Goal: Task Accomplishment & Management: Manage account settings

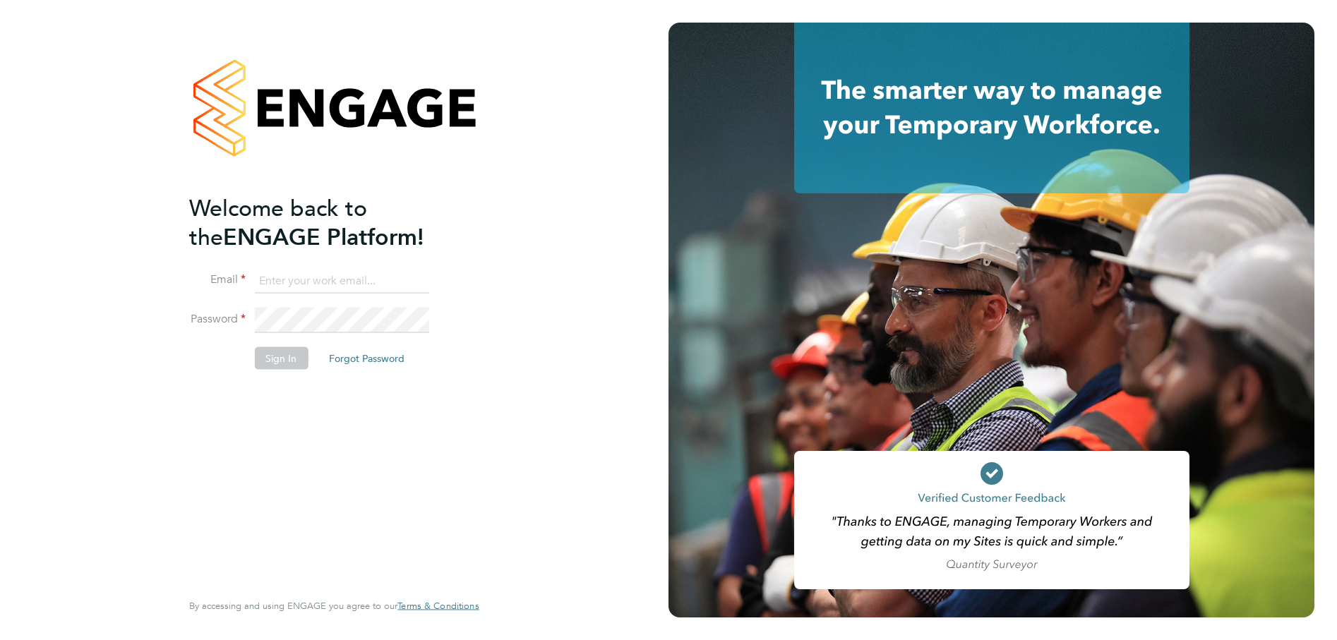
type input "remi.jelinskas@vistry.co.uk"
click at [279, 359] on button "Sign In" at bounding box center [281, 358] width 54 height 23
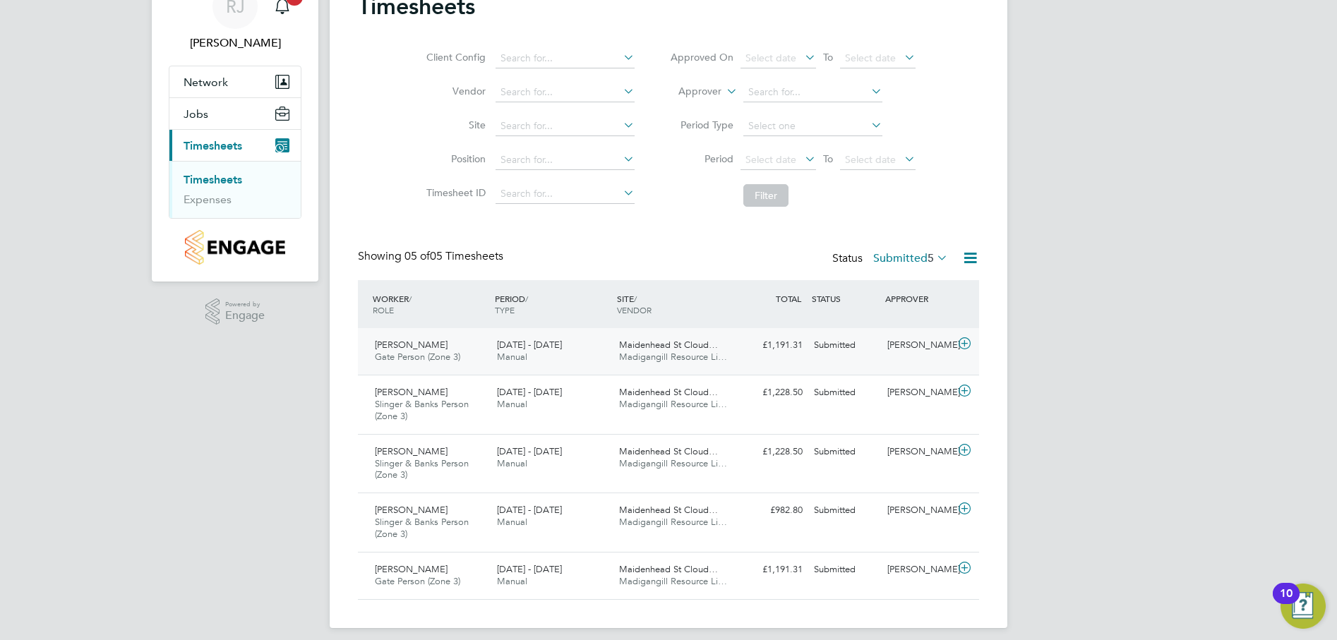
scroll to position [80, 0]
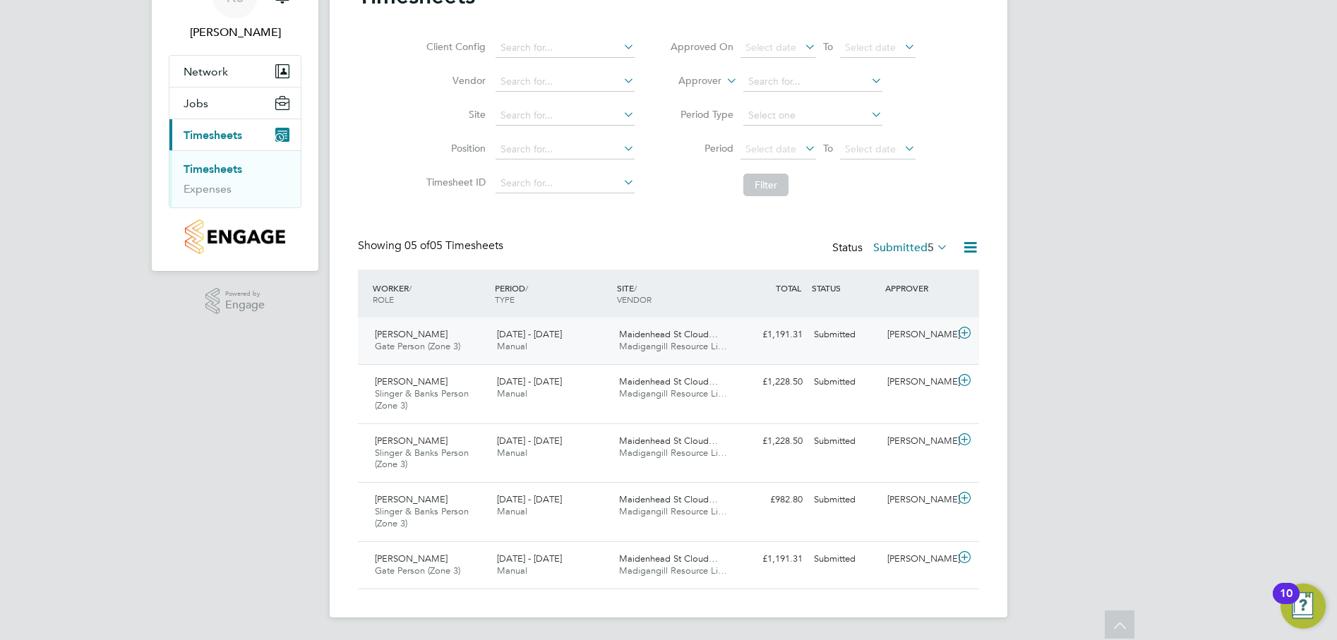
click at [444, 340] on span "Jachakdeep Singh" at bounding box center [411, 334] width 73 height 12
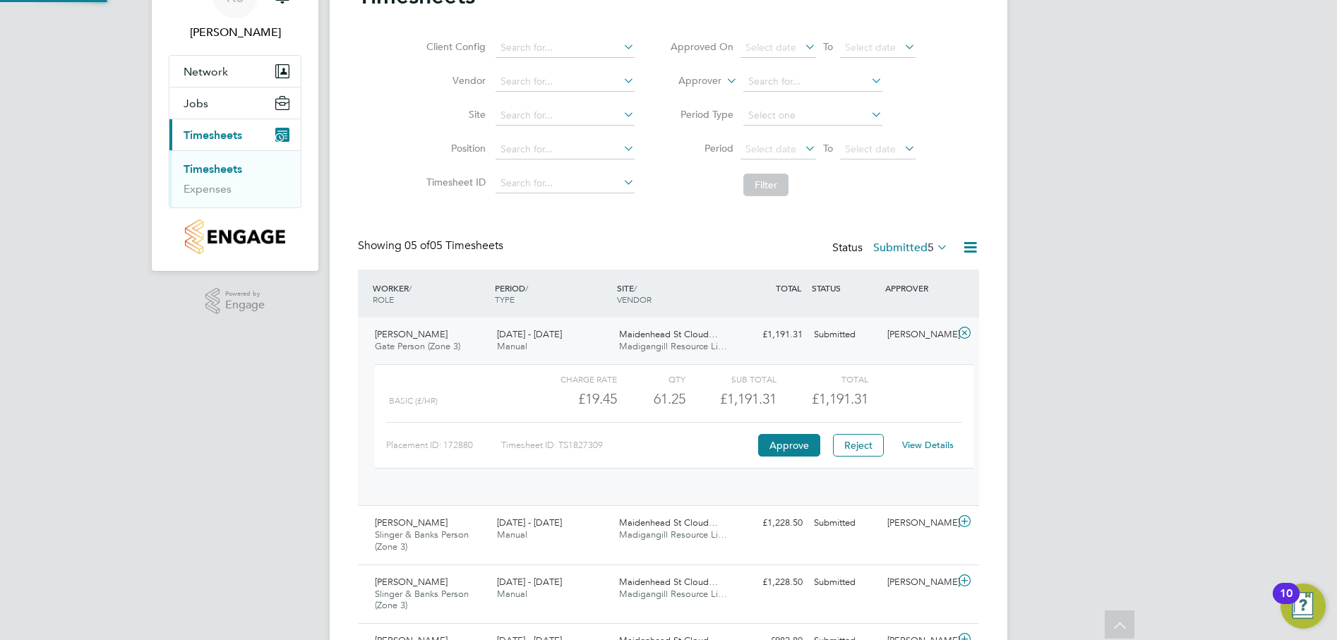
scroll to position [24, 138]
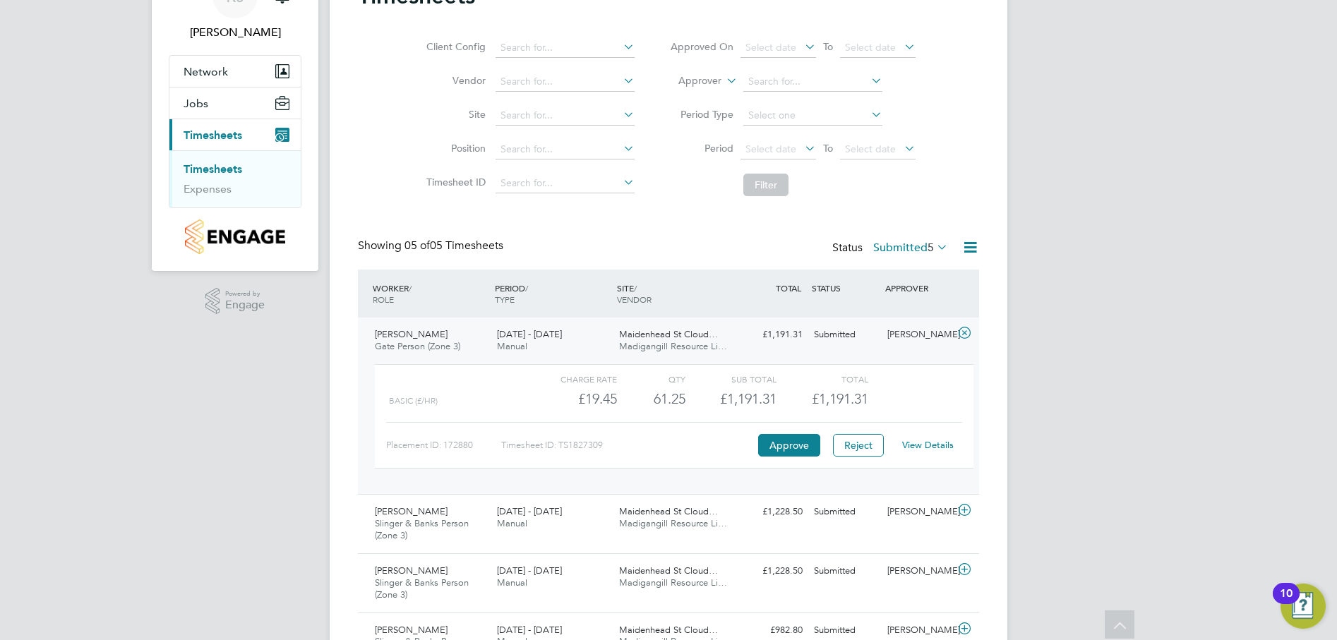
click at [928, 450] on link "View Details" at bounding box center [928, 445] width 52 height 12
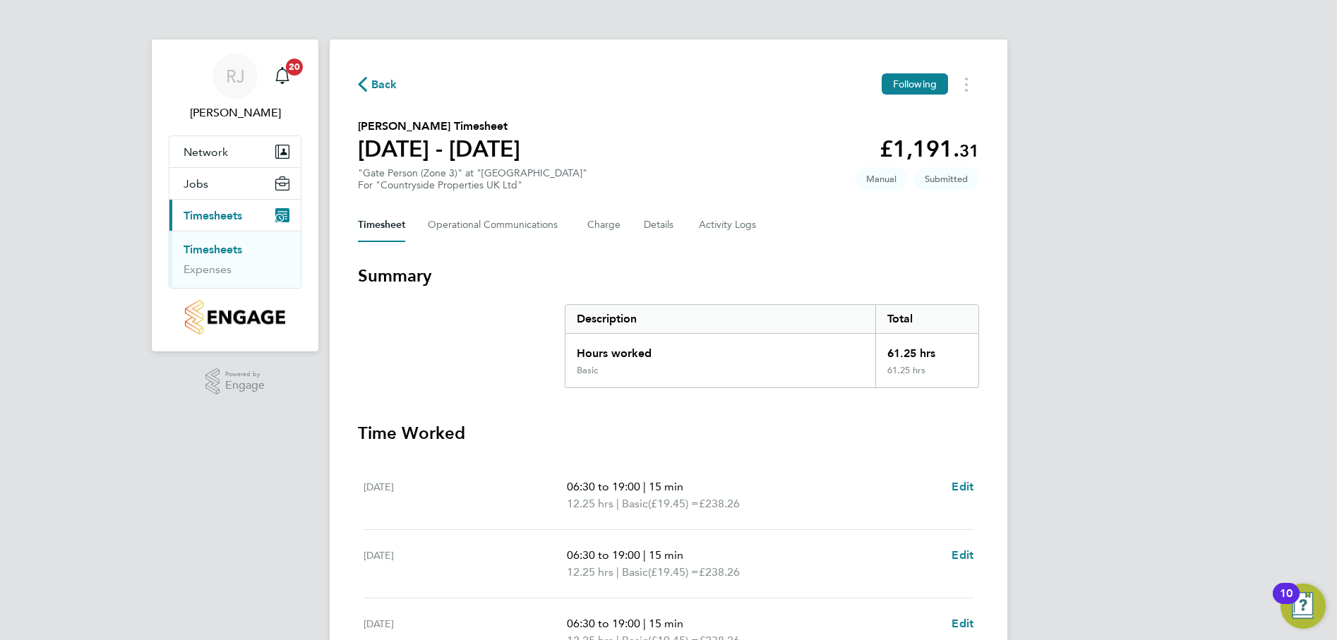
click at [236, 252] on link "Timesheets" at bounding box center [213, 249] width 59 height 13
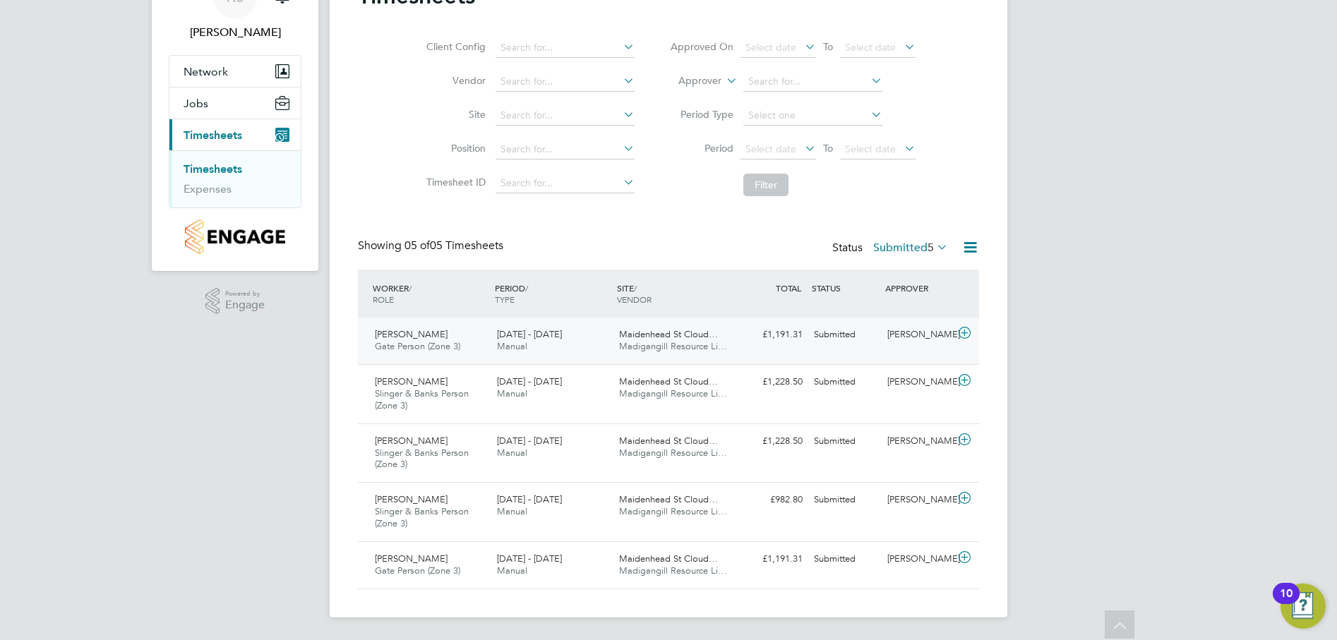
click at [452, 338] on div "Jachakdeep Singh Gate Person (Zone 3) 15 - 21 Sep 2025" at bounding box center [430, 340] width 122 height 35
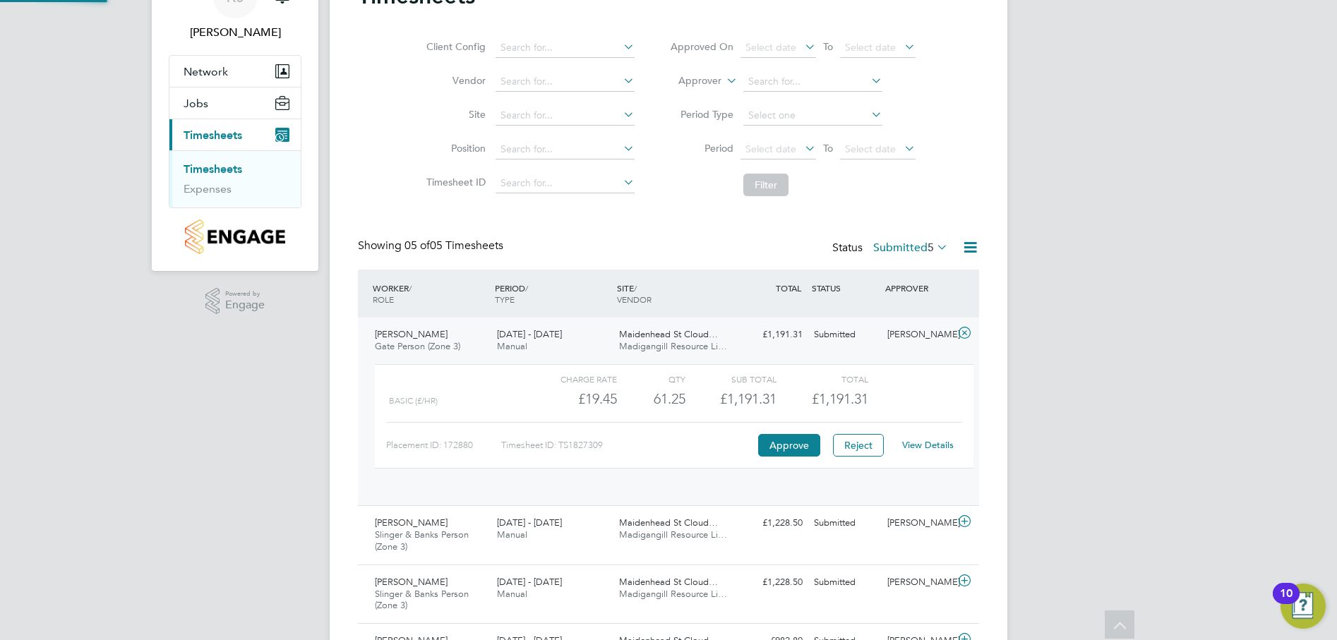
scroll to position [24, 138]
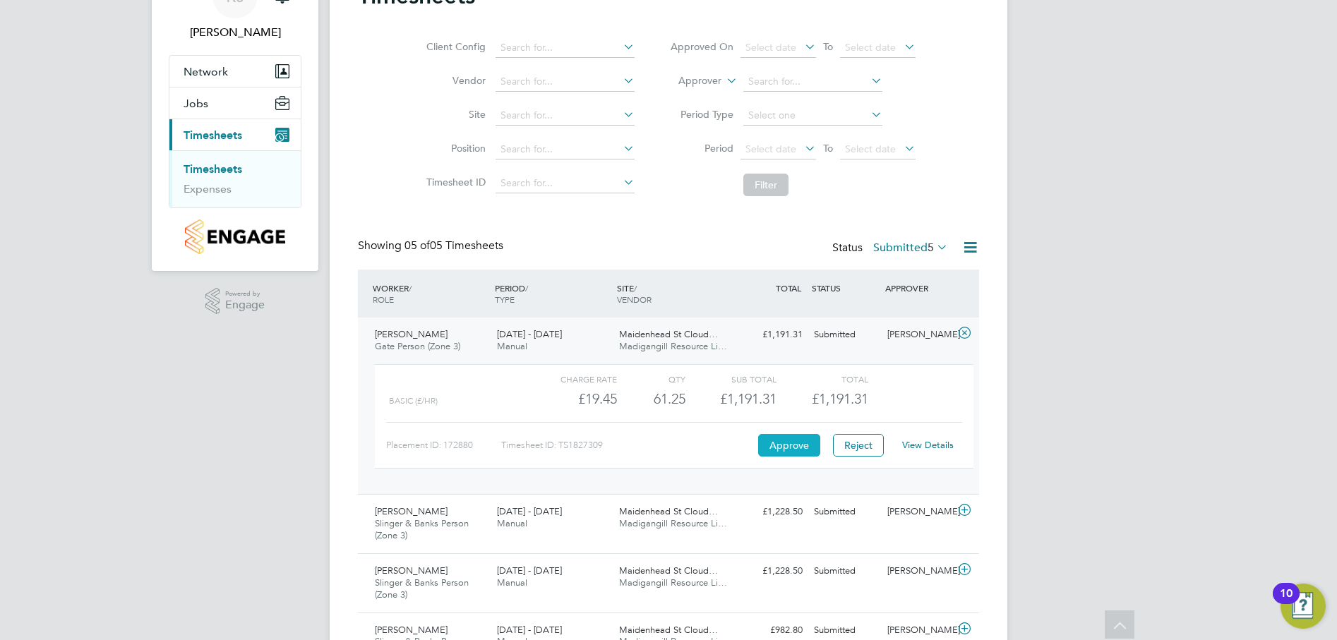
click at [786, 440] on button "Approve" at bounding box center [789, 445] width 62 height 23
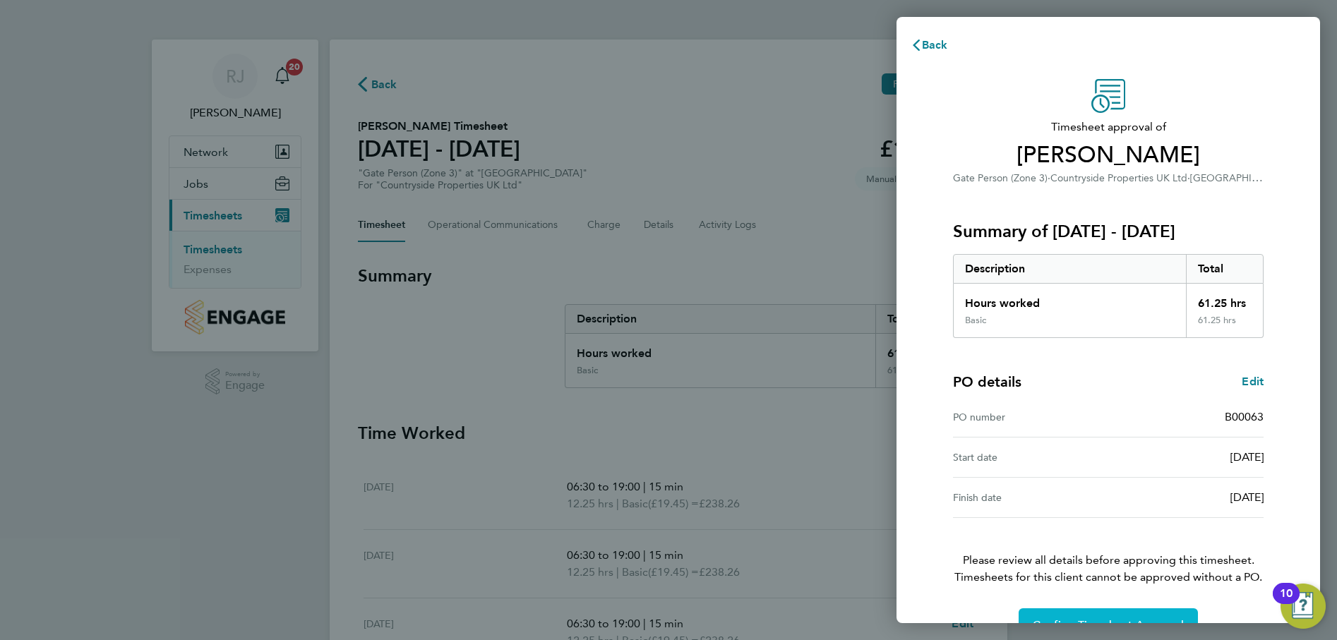
click at [1112, 616] on button "Confirm Timesheet Approval" at bounding box center [1108, 625] width 179 height 34
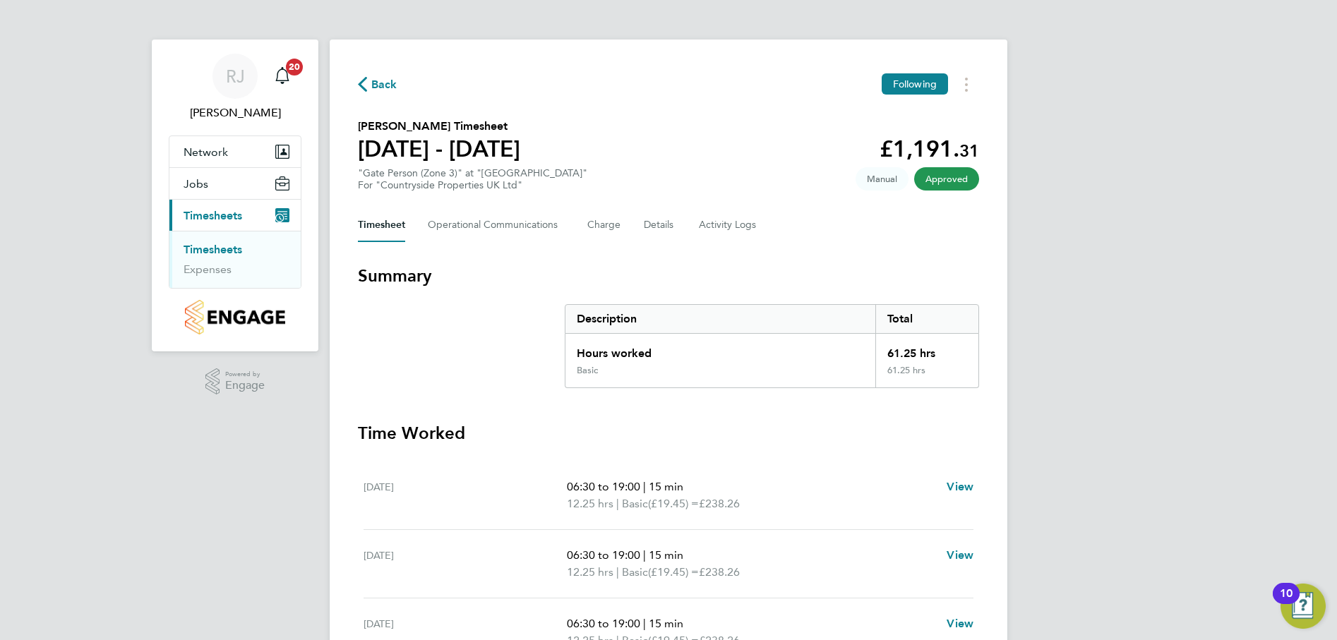
click at [211, 244] on link "Timesheets" at bounding box center [213, 249] width 59 height 13
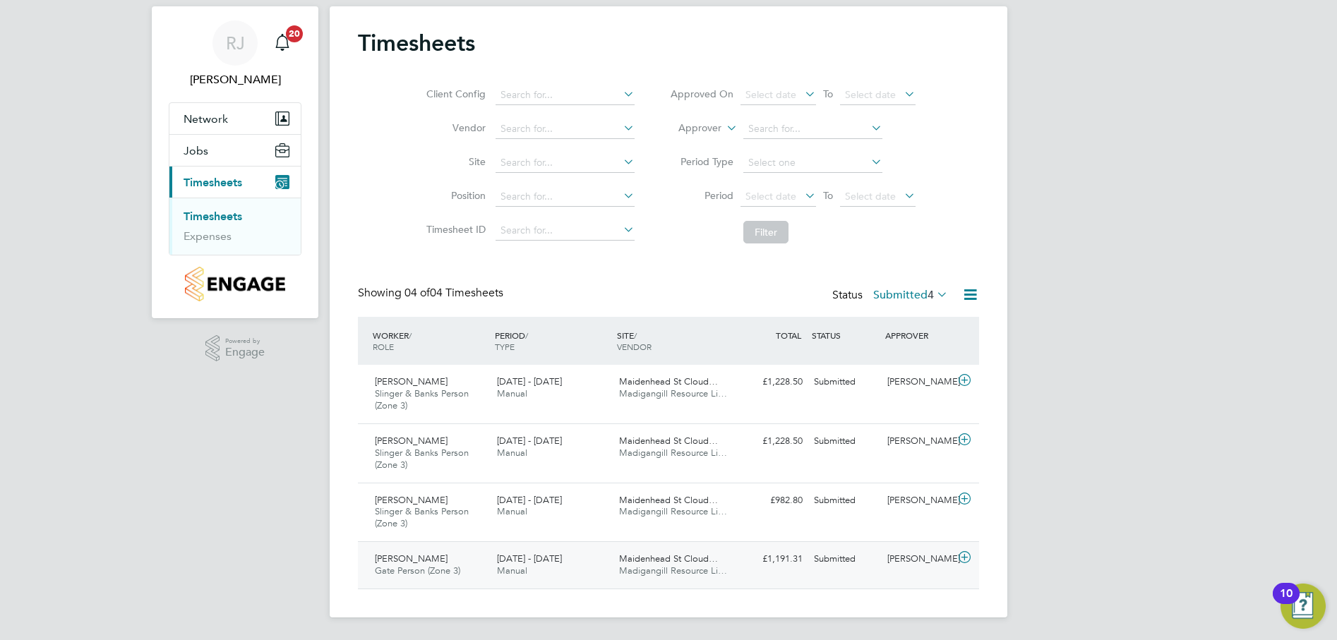
click at [436, 562] on span "Jachakdeep Singh" at bounding box center [411, 559] width 73 height 12
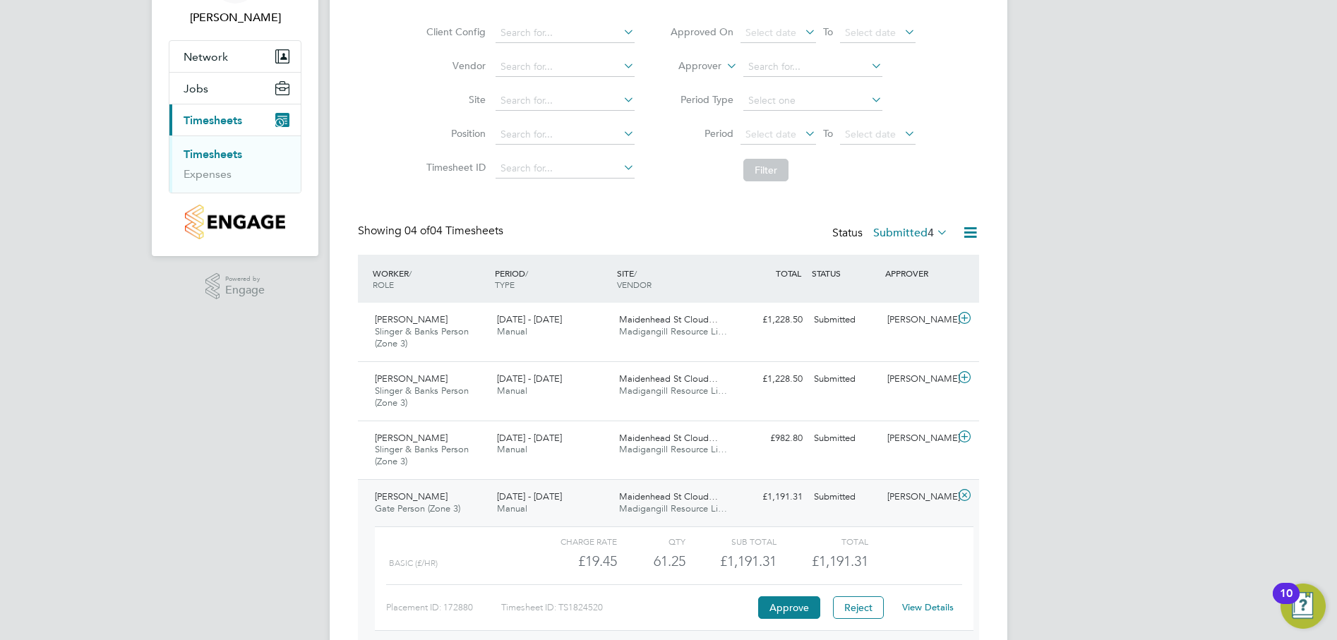
scroll to position [163, 0]
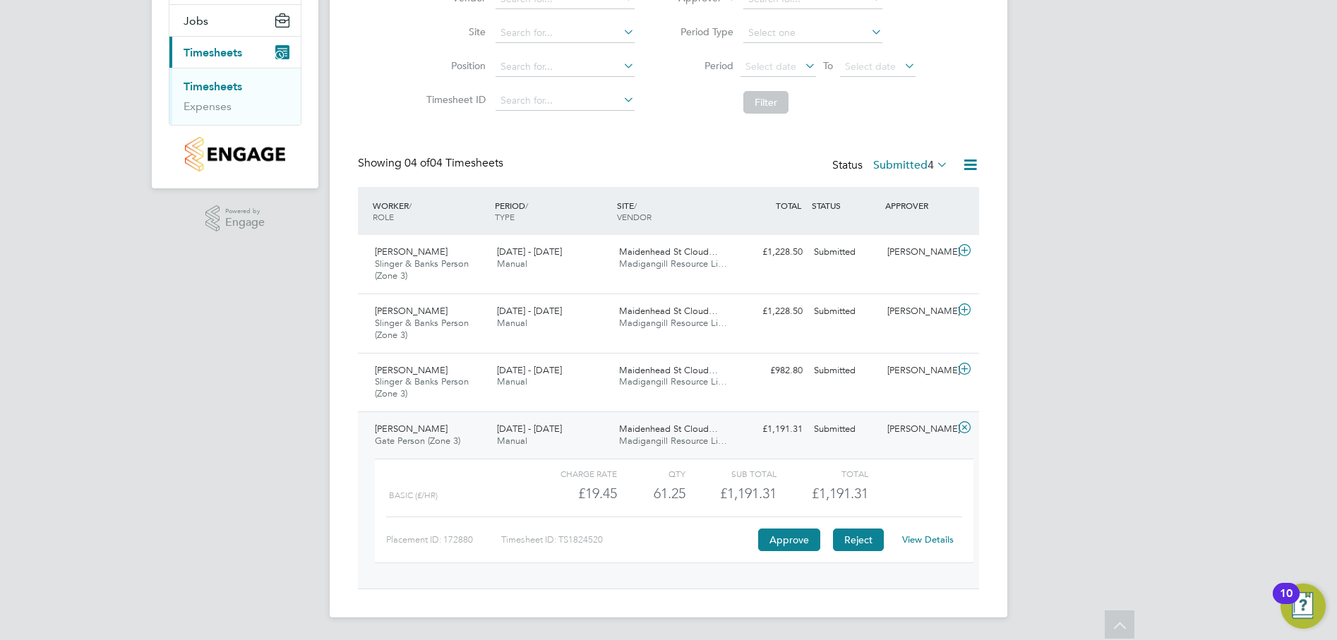
click at [848, 540] on button "Reject" at bounding box center [858, 540] width 51 height 23
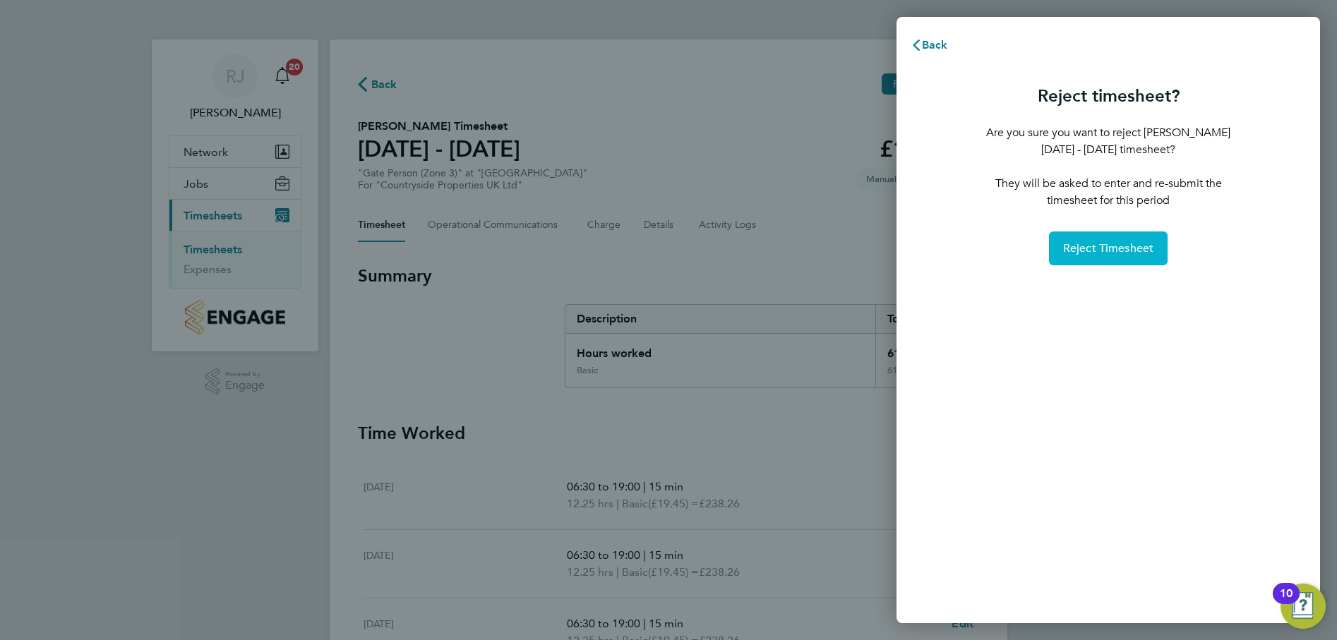
click at [1120, 247] on span "Reject Timesheet" at bounding box center [1108, 248] width 91 height 14
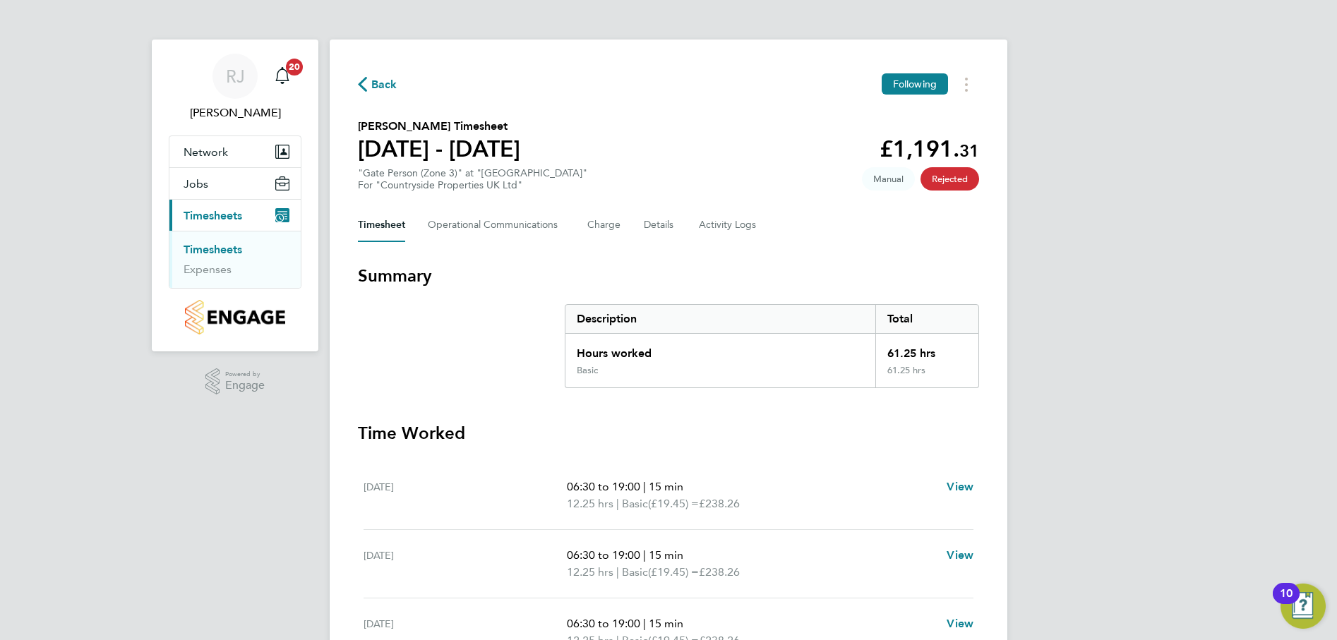
click at [229, 248] on link "Timesheets" at bounding box center [213, 249] width 59 height 13
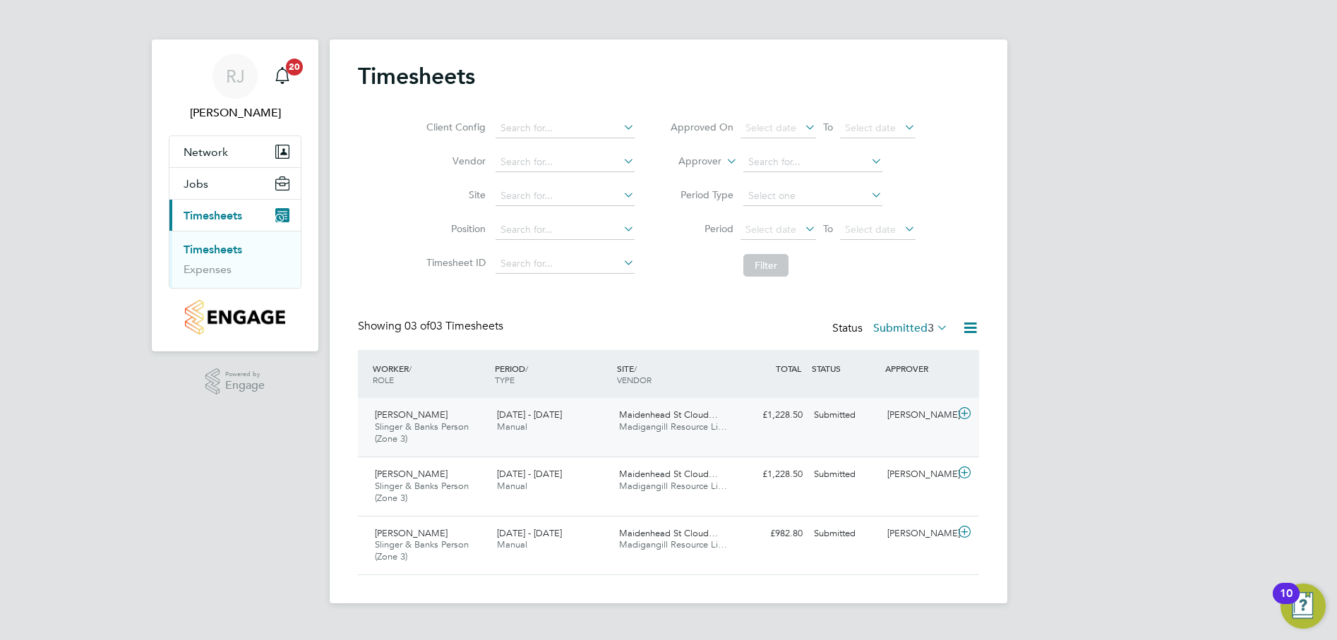
click at [412, 419] on span "[PERSON_NAME]" at bounding box center [411, 415] width 73 height 12
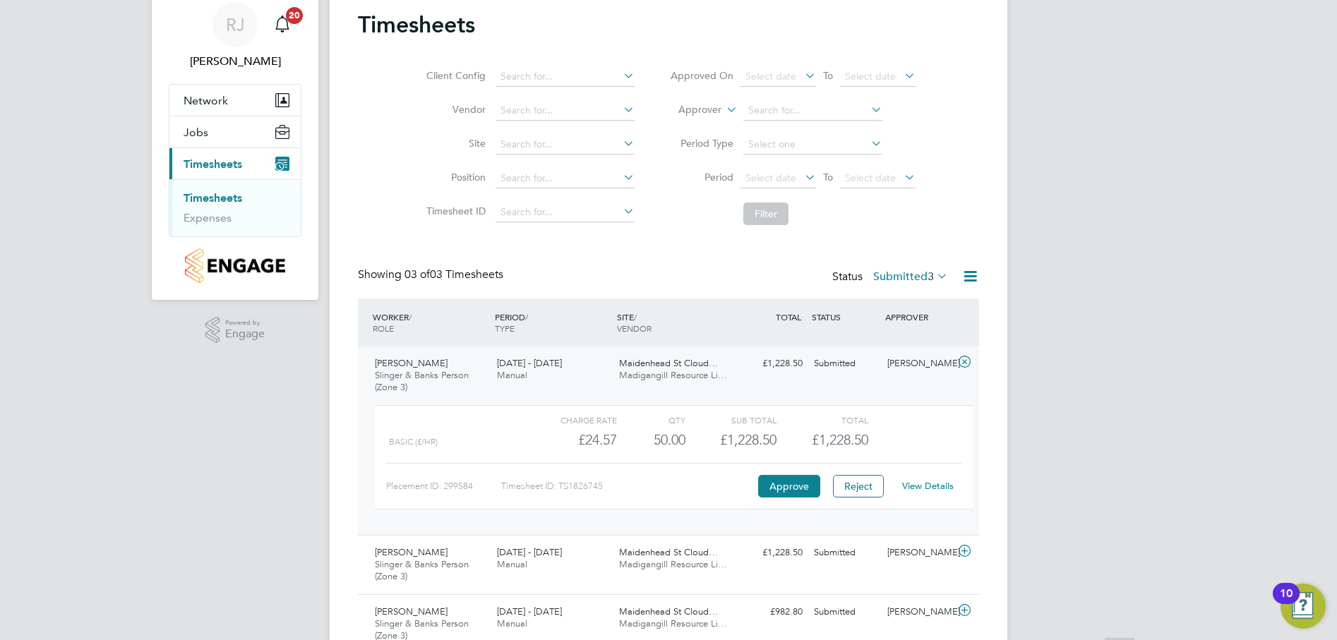
scroll to position [116, 0]
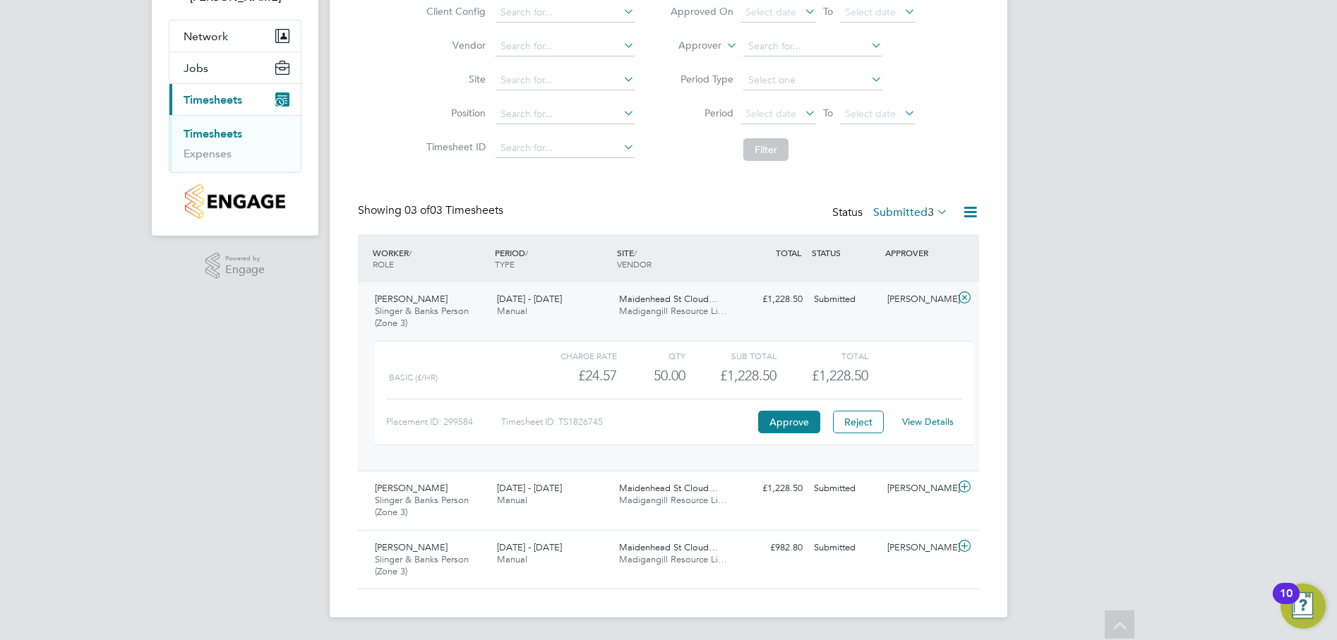
click at [929, 422] on link "View Details" at bounding box center [928, 422] width 52 height 12
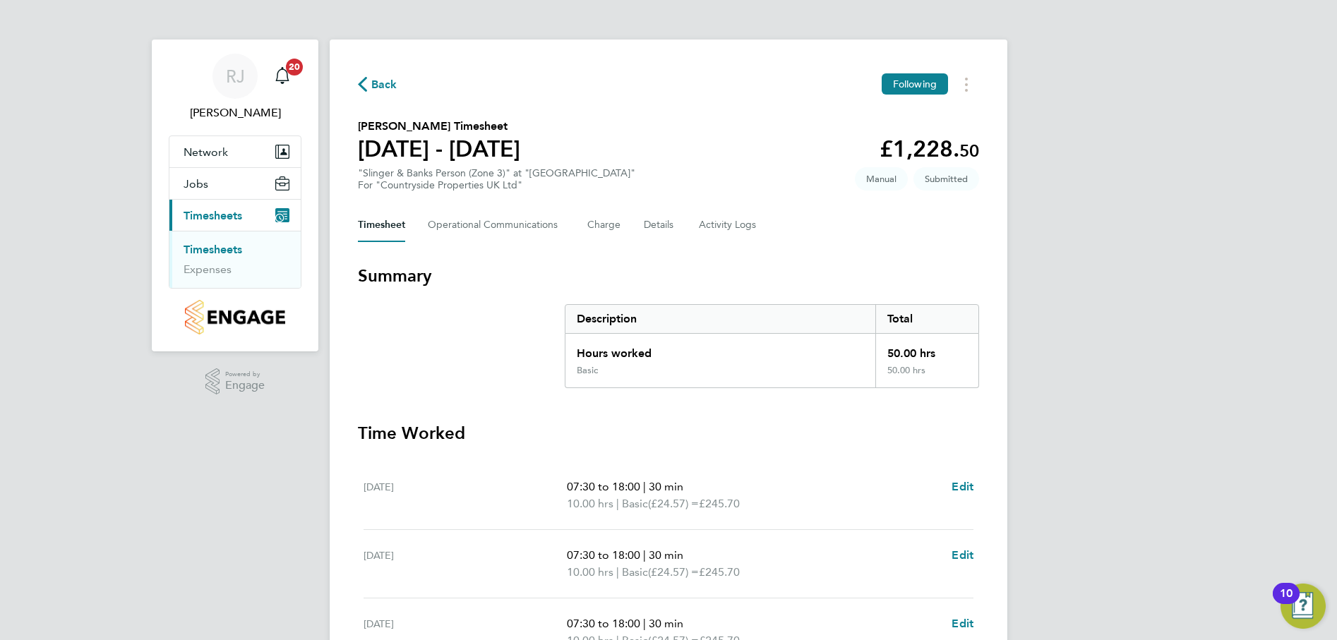
click at [387, 80] on span "Back" at bounding box center [384, 84] width 26 height 17
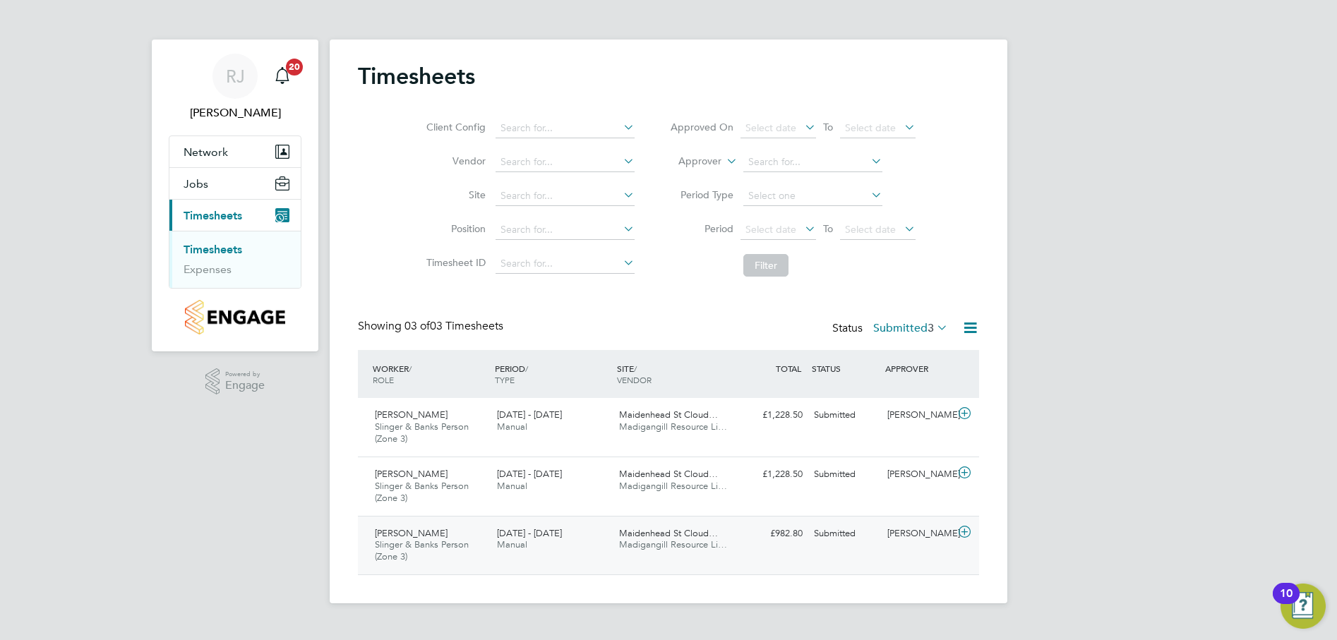
click at [440, 548] on span "Slinger & Banks Person (Zone 3)" at bounding box center [422, 551] width 94 height 24
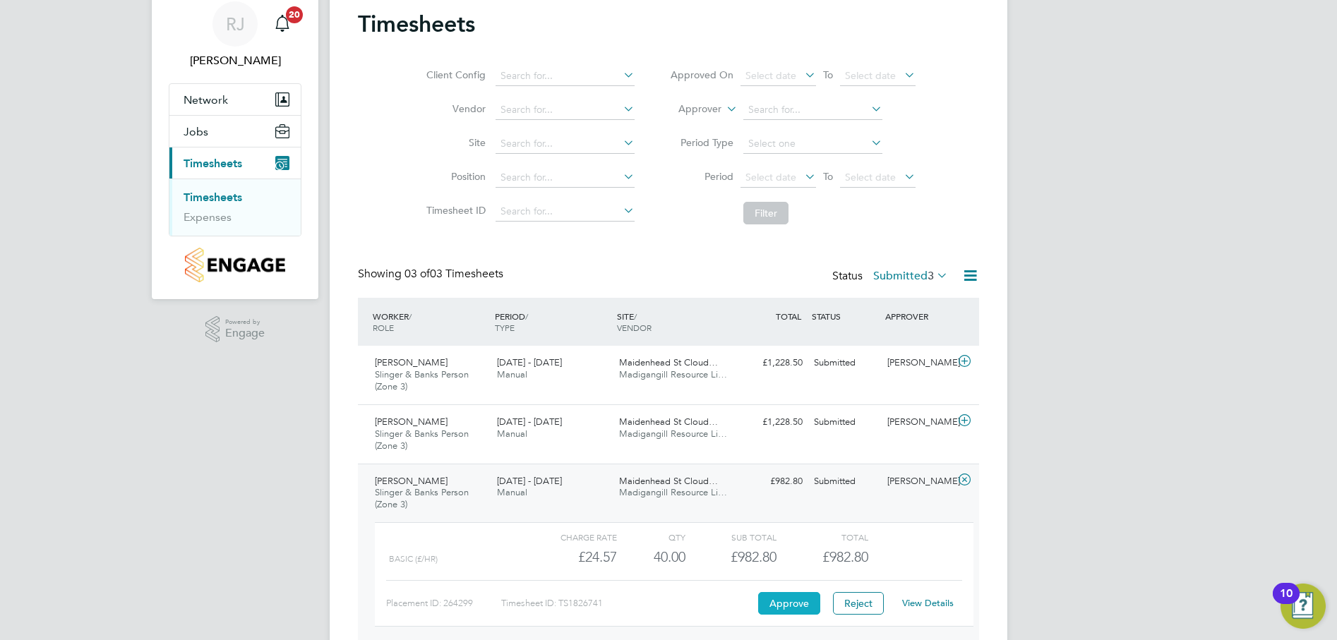
scroll to position [116, 0]
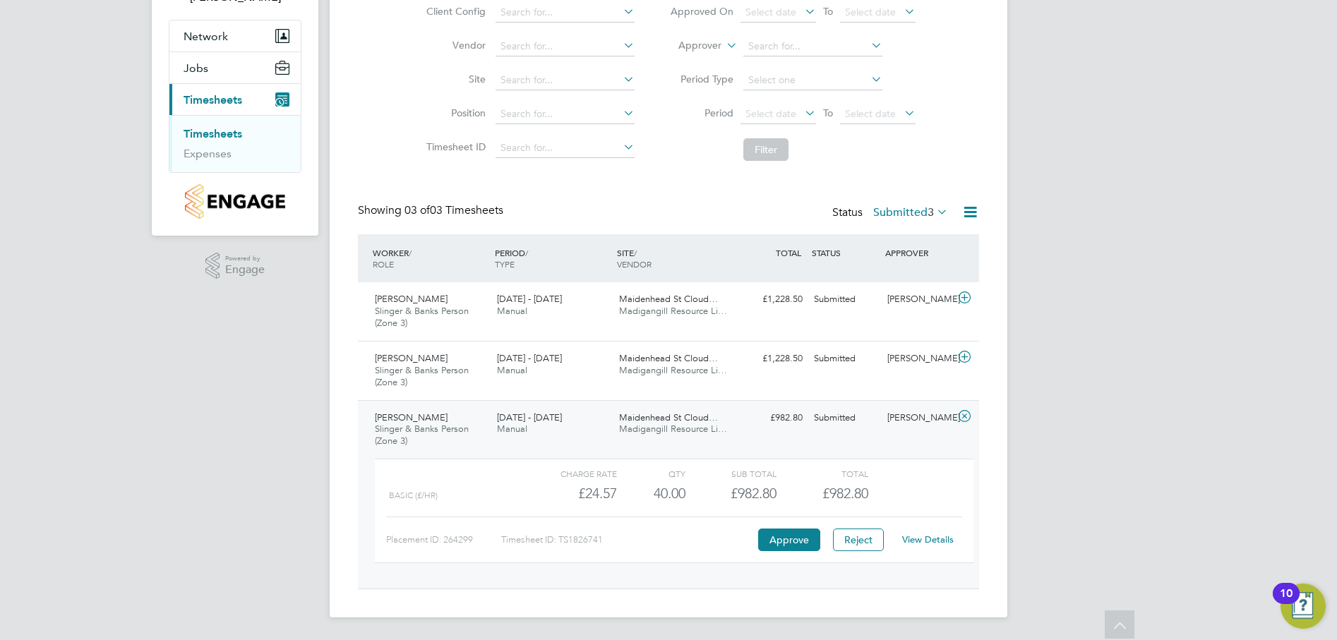
click at [920, 540] on link "View Details" at bounding box center [928, 540] width 52 height 12
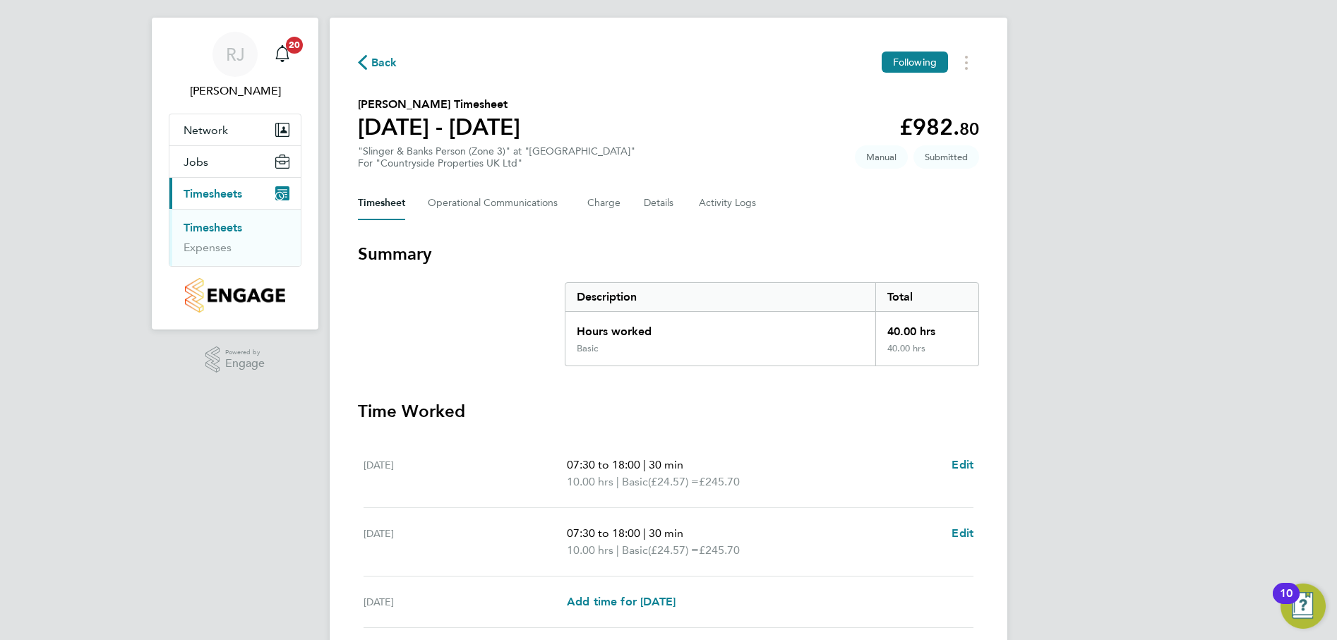
scroll to position [21, 0]
click at [217, 226] on link "Timesheets" at bounding box center [213, 228] width 59 height 13
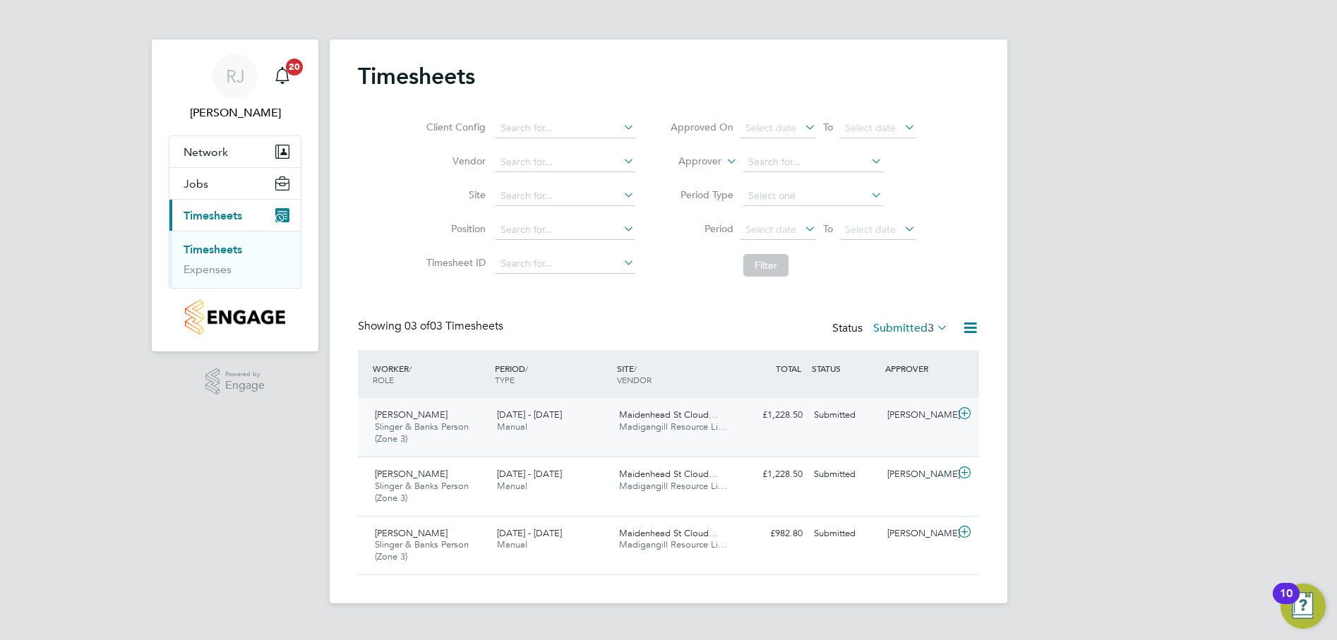
drag, startPoint x: 436, startPoint y: 423, endPoint x: 467, endPoint y: 427, distance: 31.3
click at [436, 422] on span "Slinger & Banks Person (Zone 3)" at bounding box center [422, 433] width 94 height 24
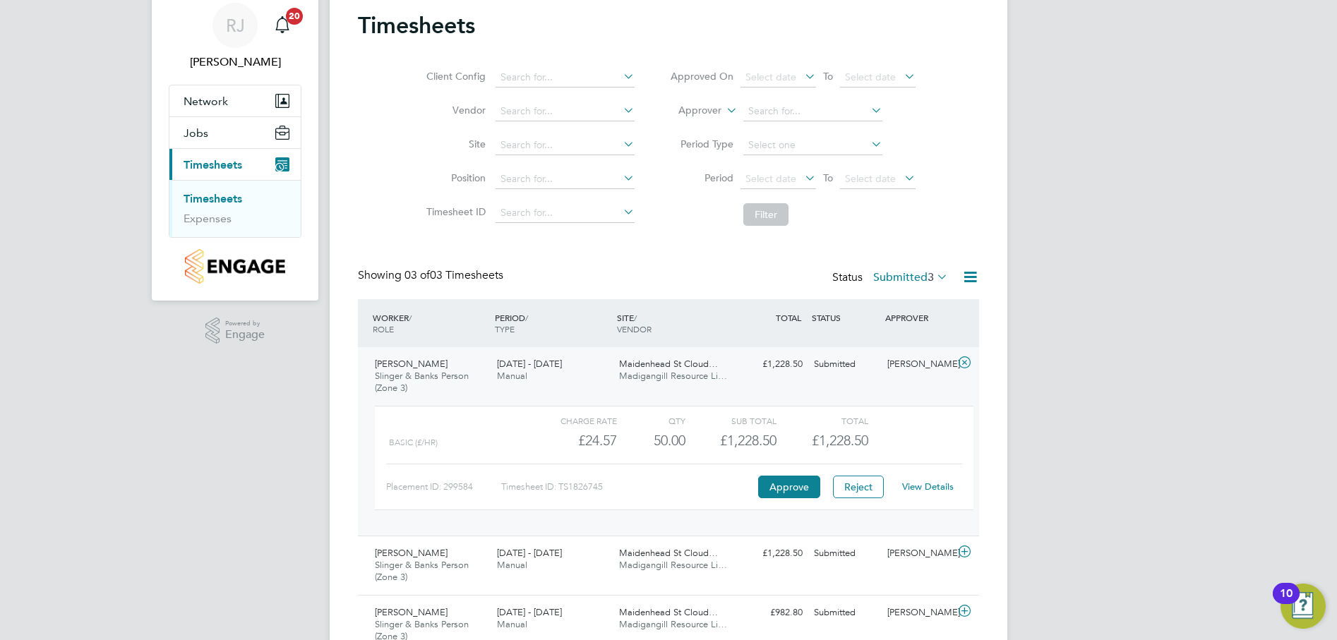
scroll to position [116, 0]
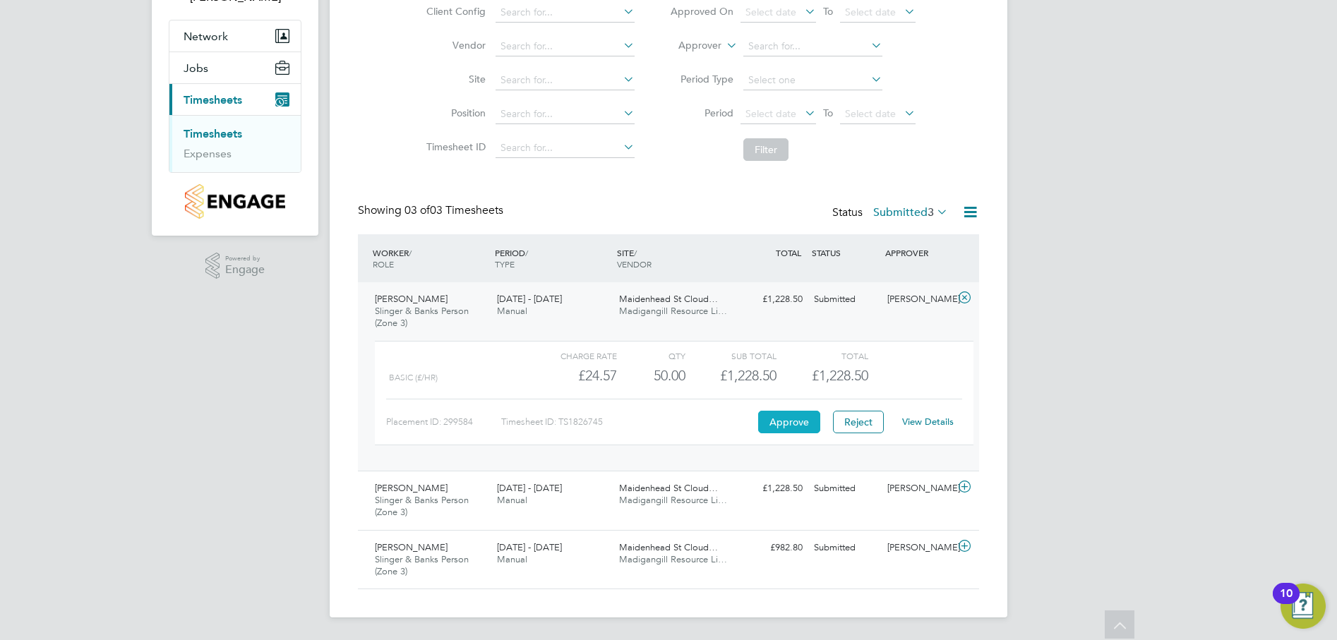
click at [781, 419] on button "Approve" at bounding box center [789, 422] width 62 height 23
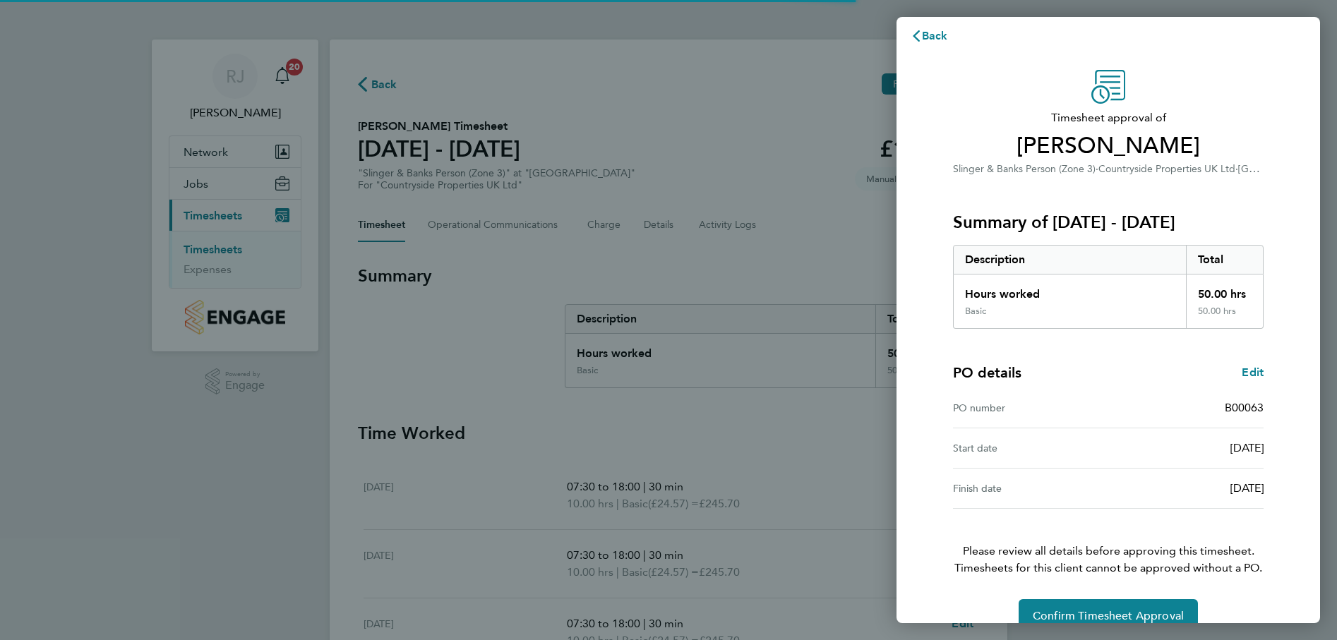
scroll to position [36, 0]
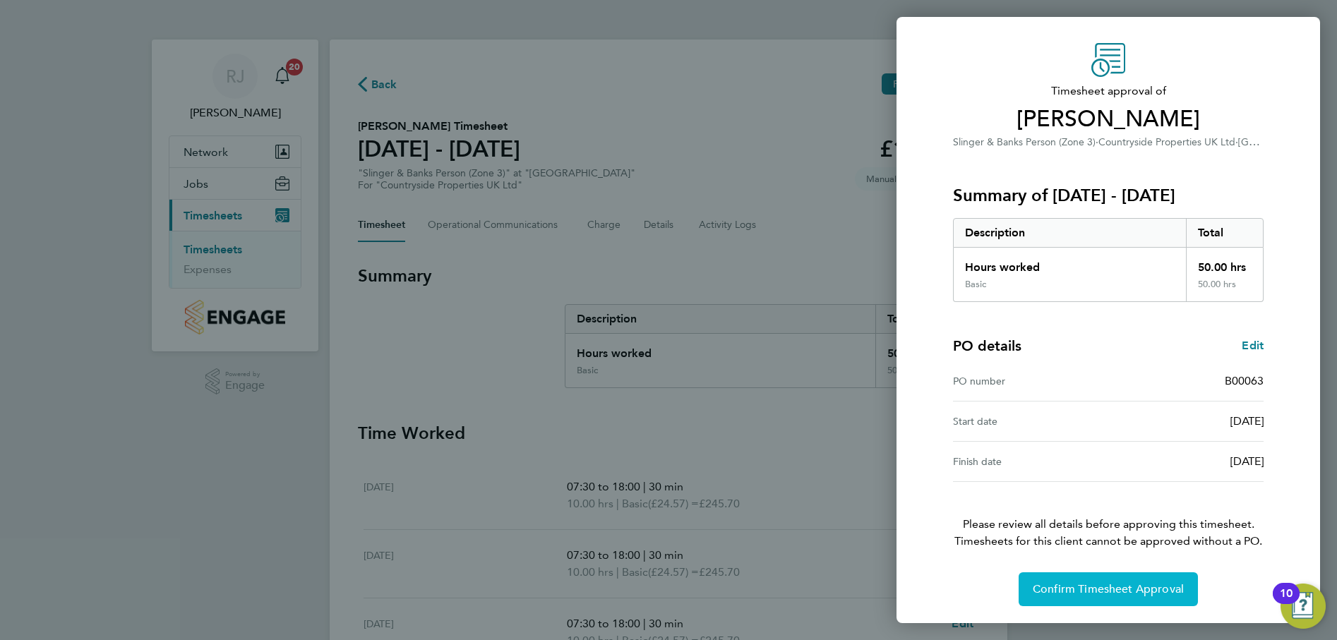
click at [1086, 587] on span "Confirm Timesheet Approval" at bounding box center [1108, 589] width 151 height 14
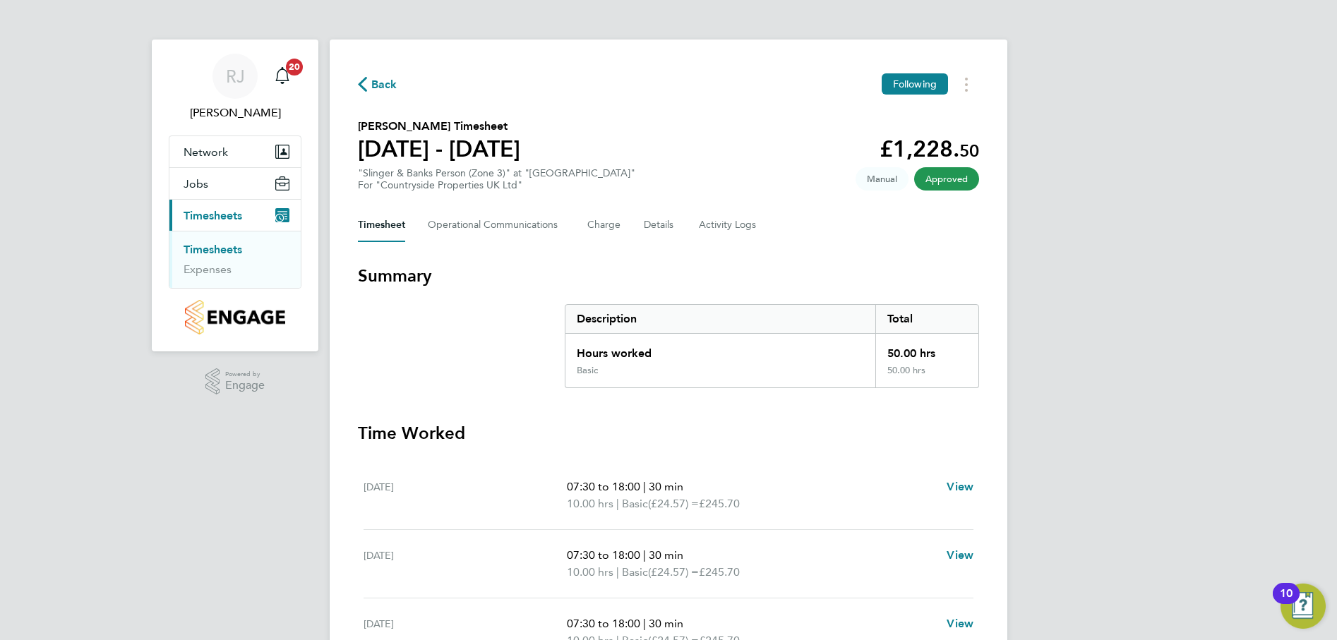
click at [234, 250] on link "Timesheets" at bounding box center [213, 249] width 59 height 13
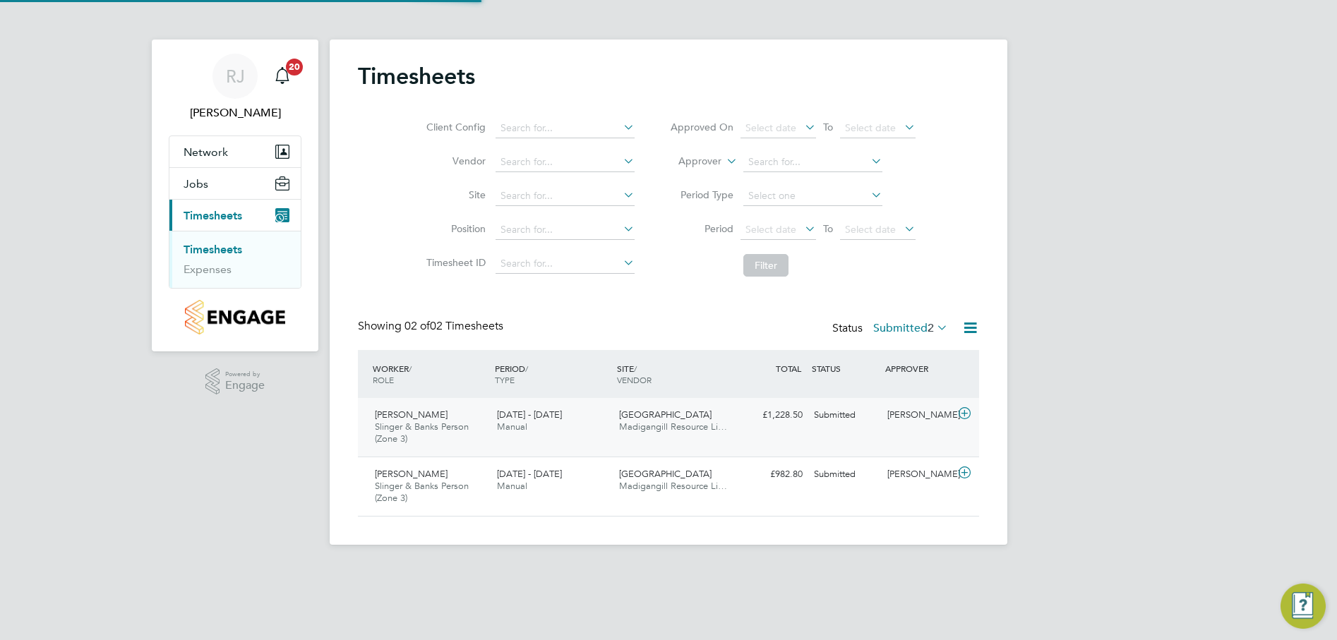
scroll to position [36, 123]
click at [412, 423] on span "Slinger & Banks Person (Zone 3)" at bounding box center [422, 433] width 94 height 24
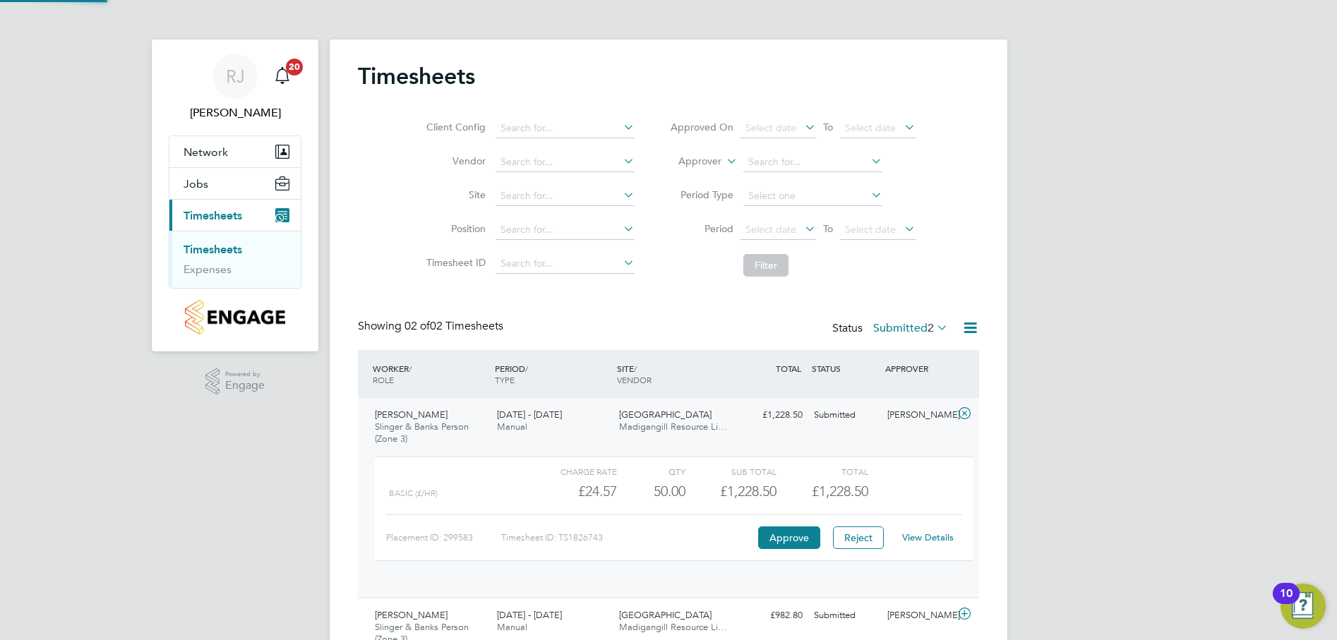
scroll to position [24, 138]
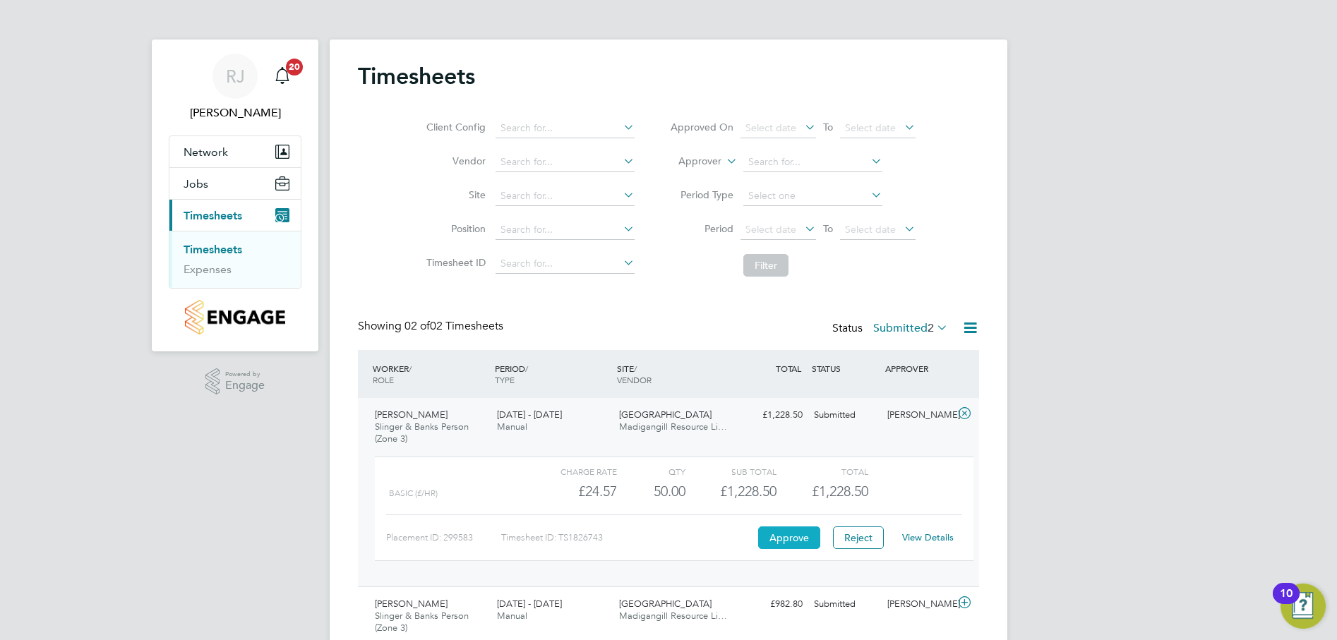
click at [791, 534] on button "Approve" at bounding box center [789, 538] width 62 height 23
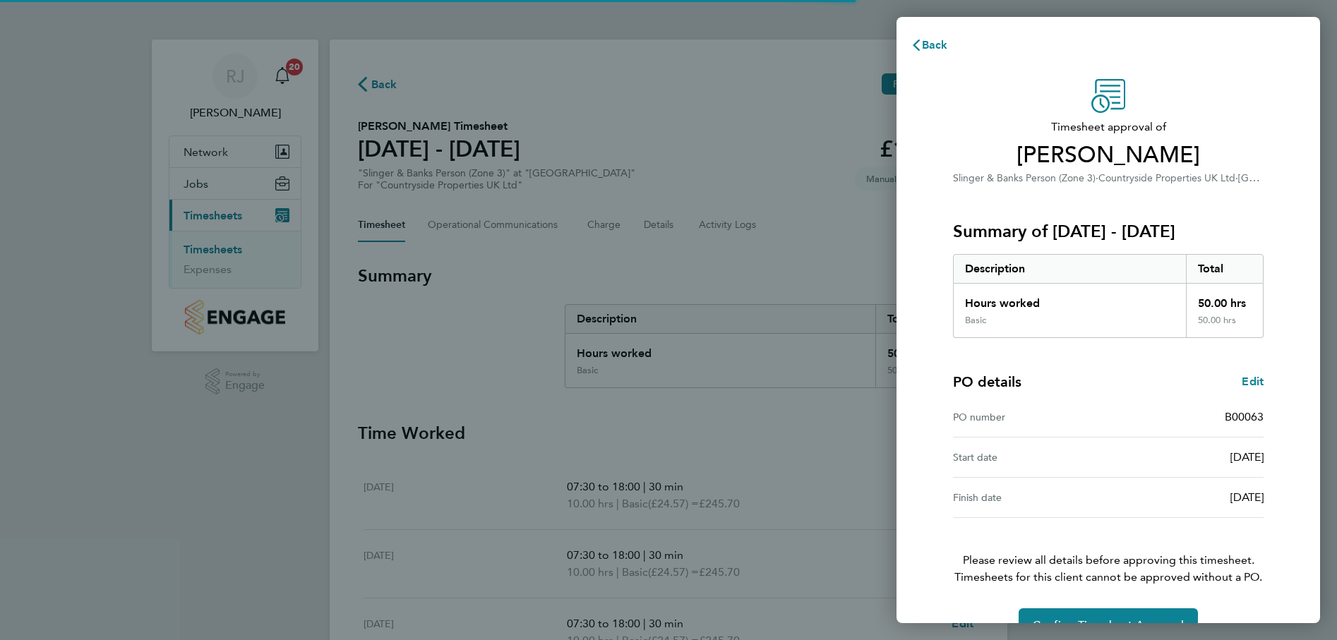
scroll to position [36, 0]
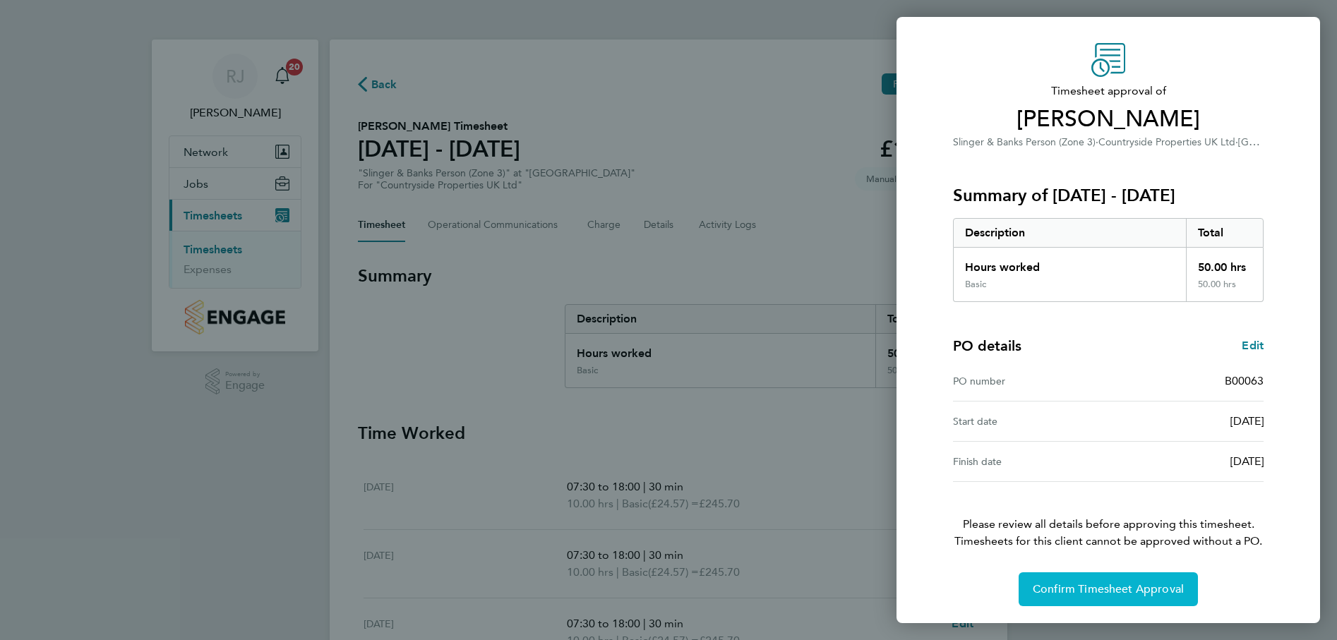
click at [1109, 582] on button "Confirm Timesheet Approval" at bounding box center [1108, 589] width 179 height 34
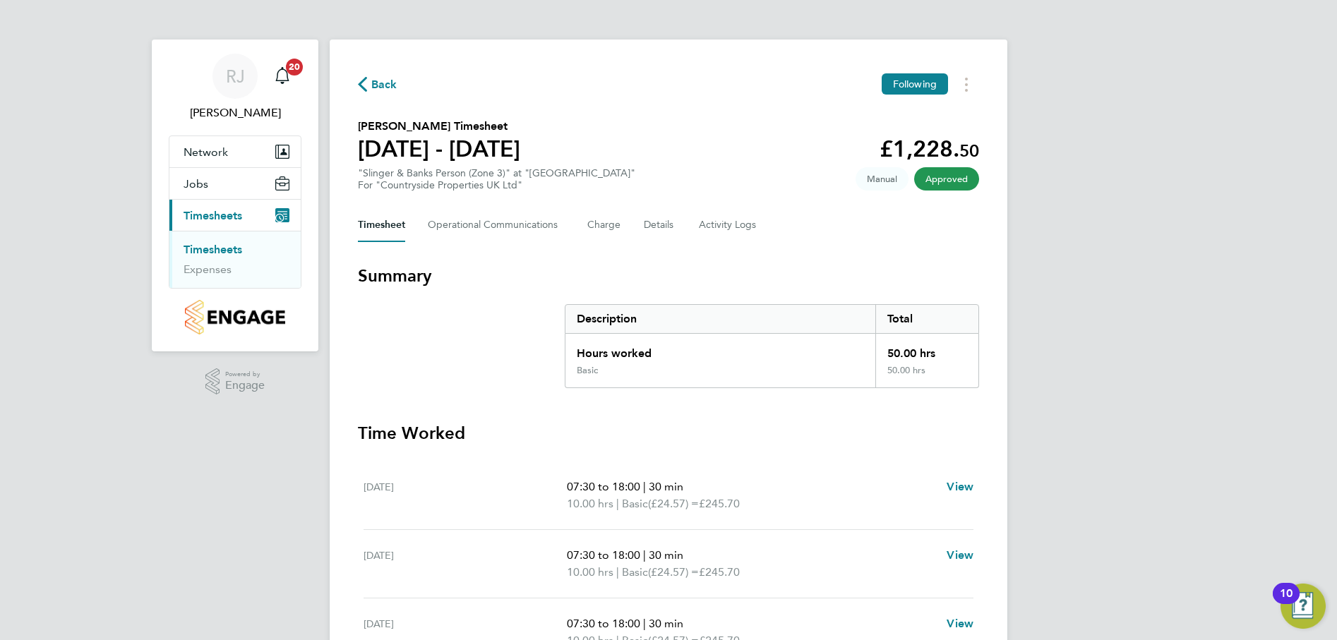
click at [220, 248] on link "Timesheets" at bounding box center [213, 249] width 59 height 13
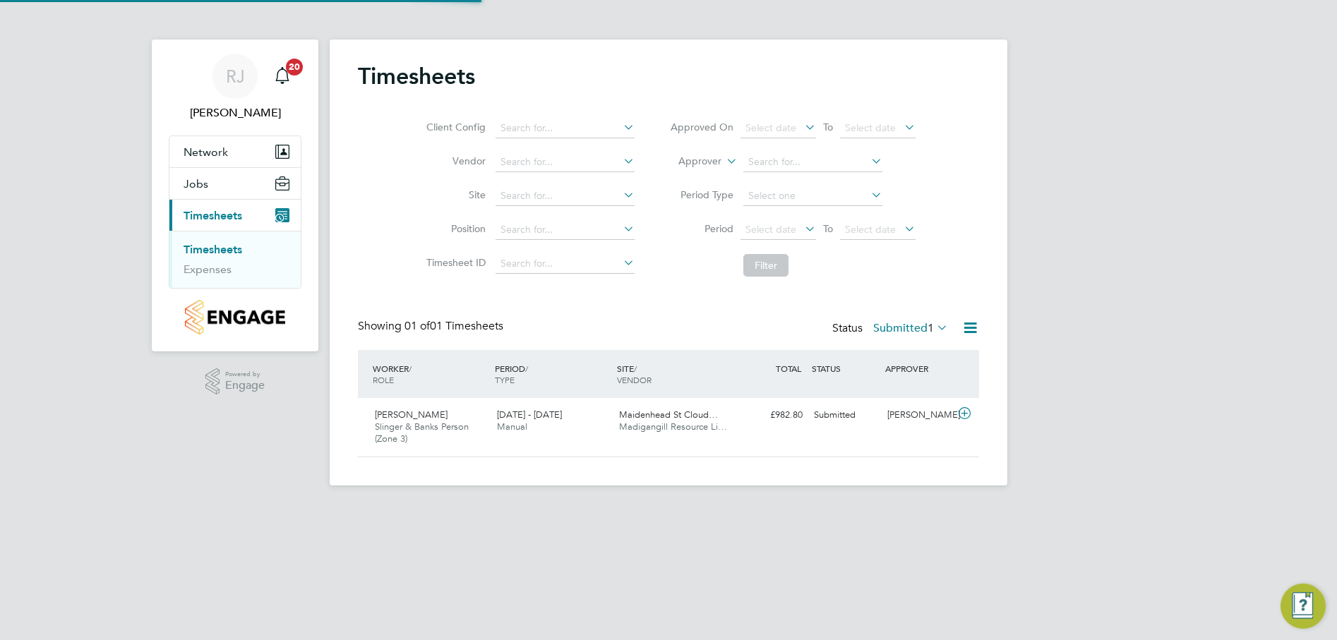
scroll to position [36, 123]
click at [419, 424] on span "Slinger & Banks Person (Zone 3)" at bounding box center [422, 433] width 94 height 24
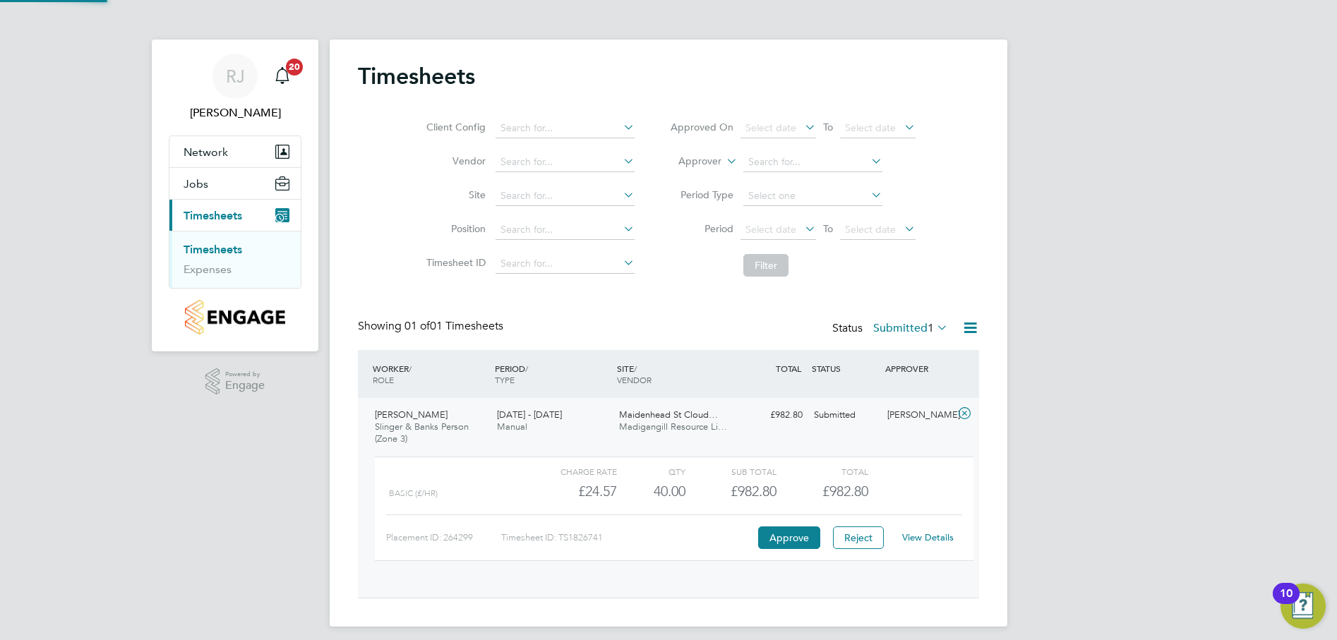
scroll to position [24, 138]
click at [939, 532] on link "View Details" at bounding box center [928, 538] width 52 height 12
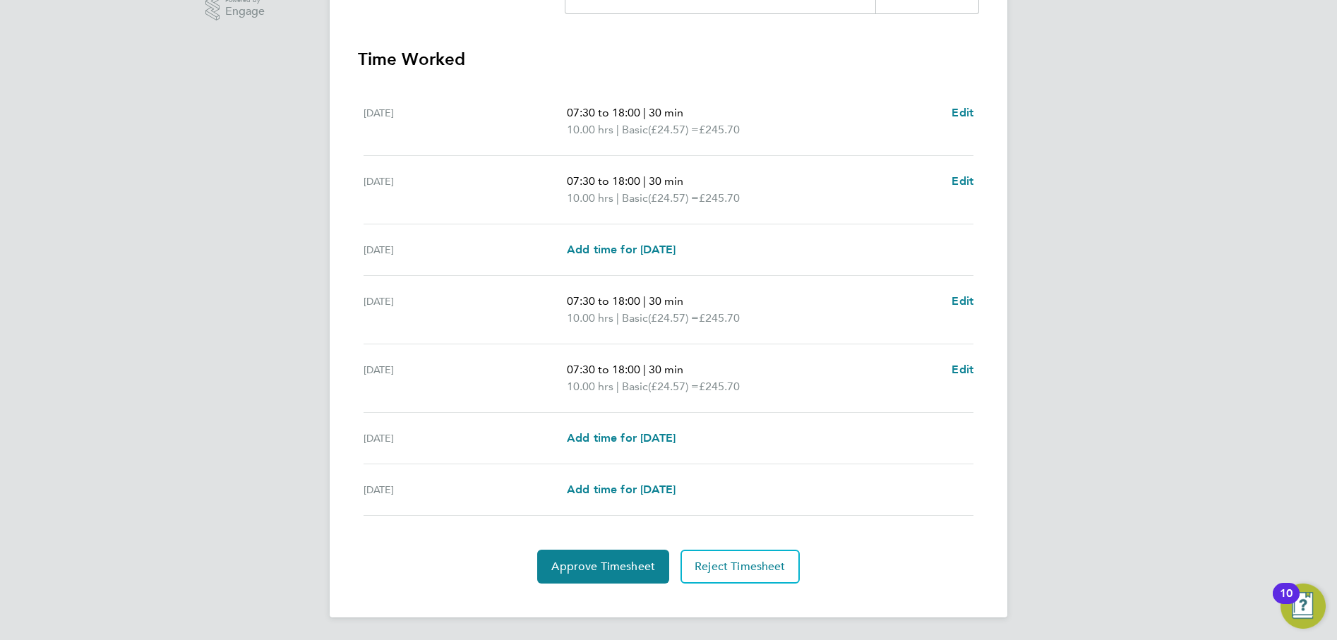
scroll to position [304, 0]
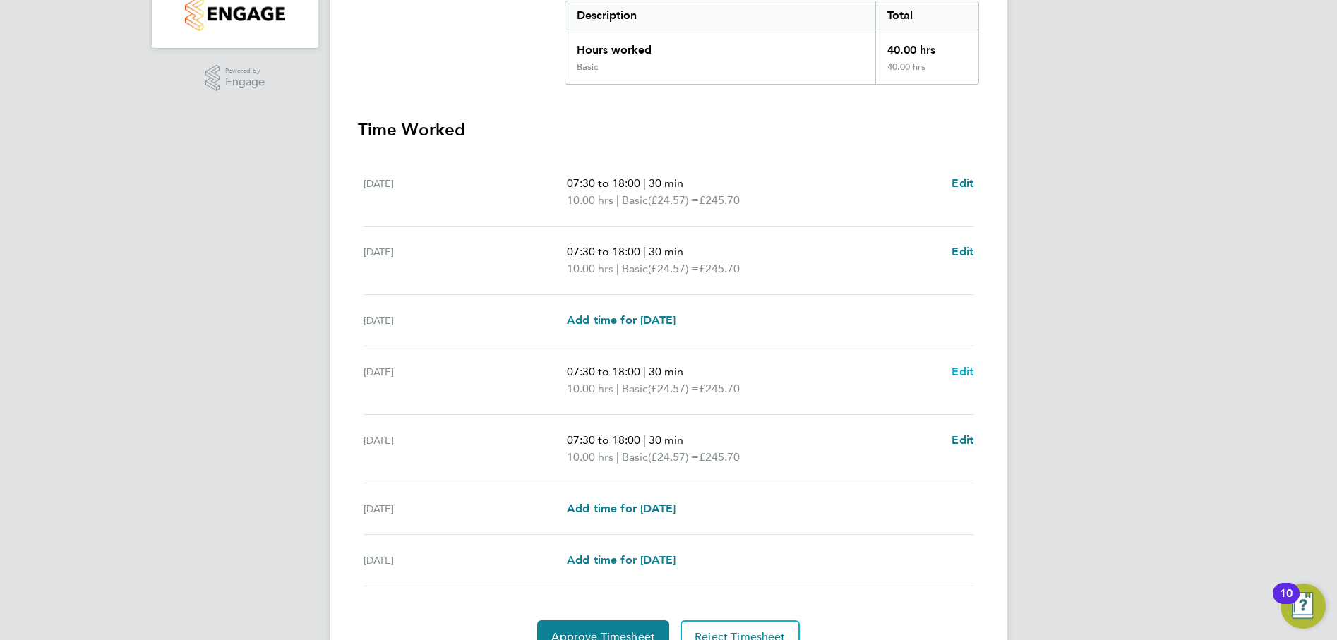
click at [962, 371] on span "Edit" at bounding box center [962, 371] width 22 height 13
select select "30"
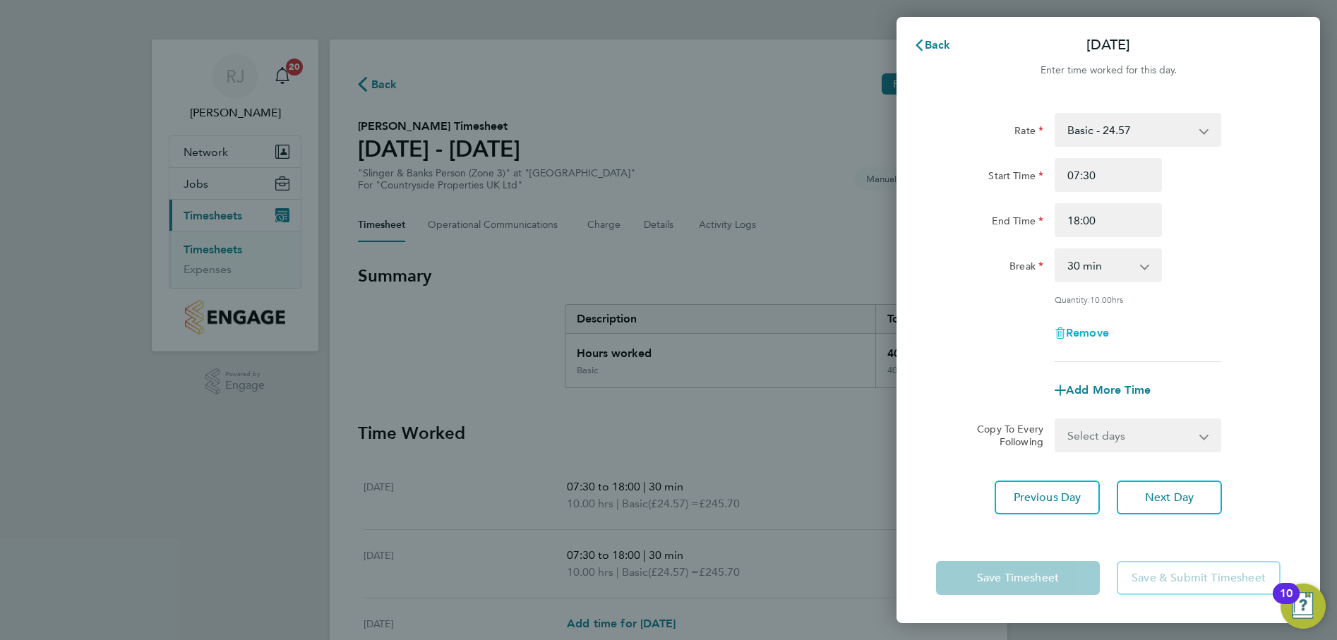
click at [1083, 330] on span "Remove" at bounding box center [1087, 332] width 43 height 13
select select "null"
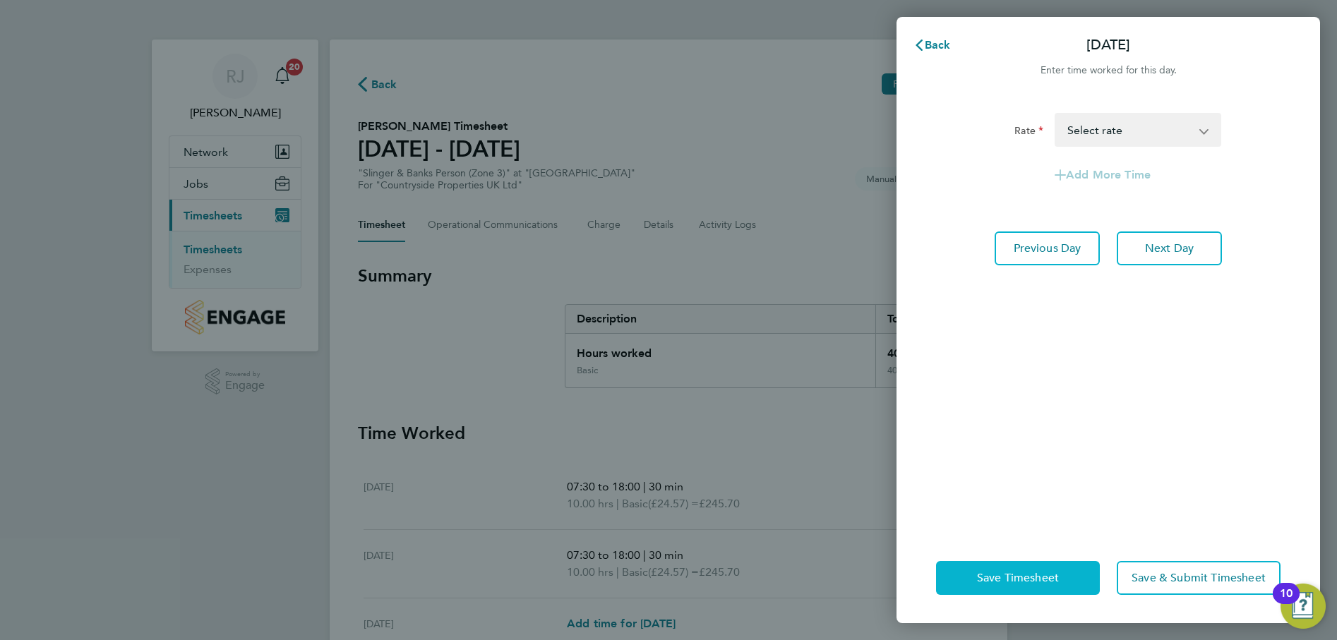
click at [1022, 576] on span "Save Timesheet" at bounding box center [1018, 578] width 82 height 14
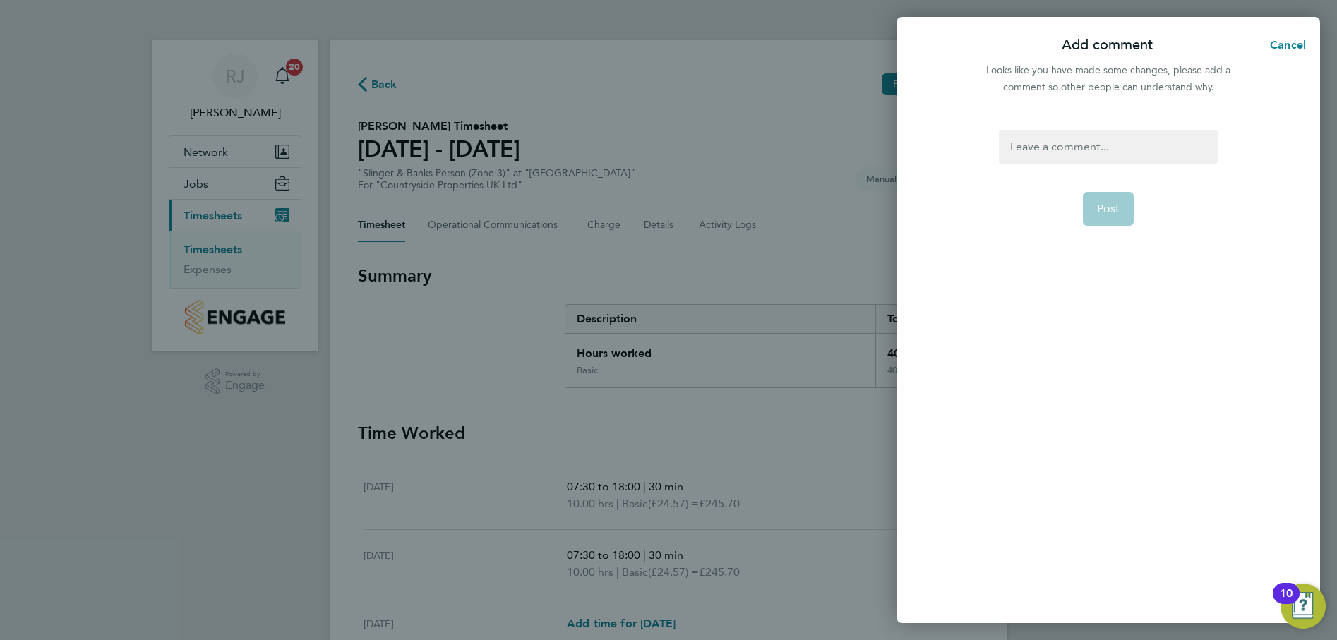
click at [1062, 148] on div at bounding box center [1108, 147] width 218 height 34
click at [1076, 154] on div at bounding box center [1108, 147] width 218 height 34
click at [1117, 203] on span "Post" at bounding box center [1108, 209] width 23 height 14
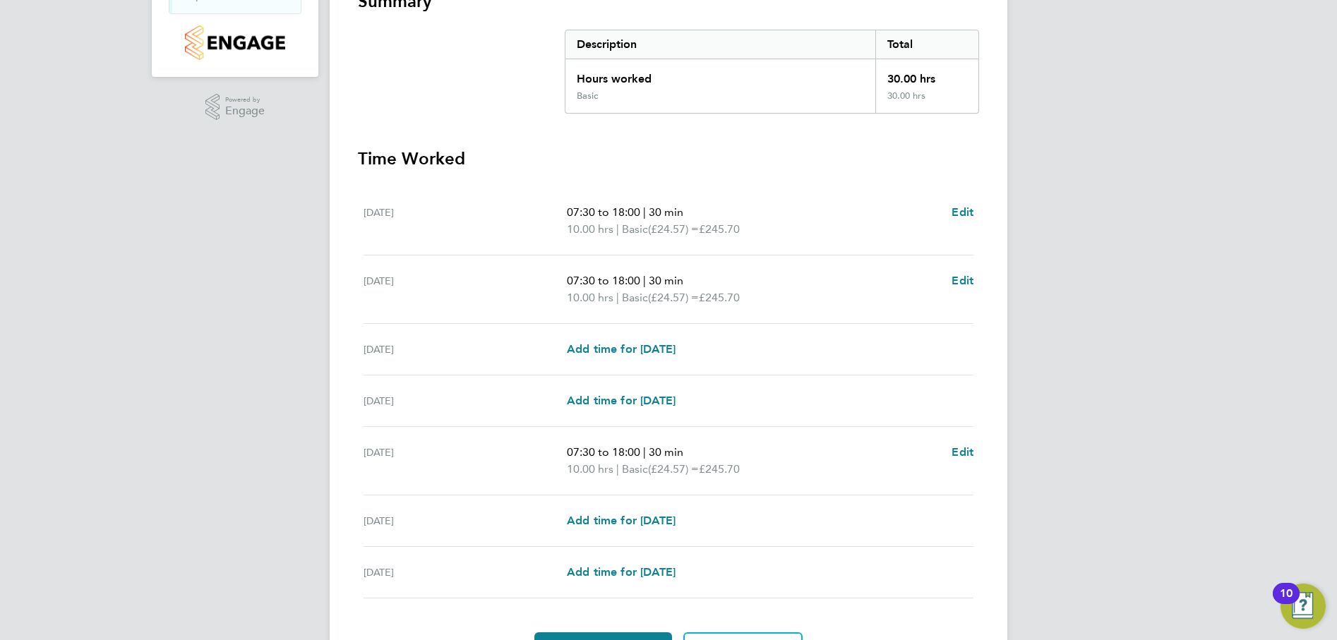
scroll to position [282, 0]
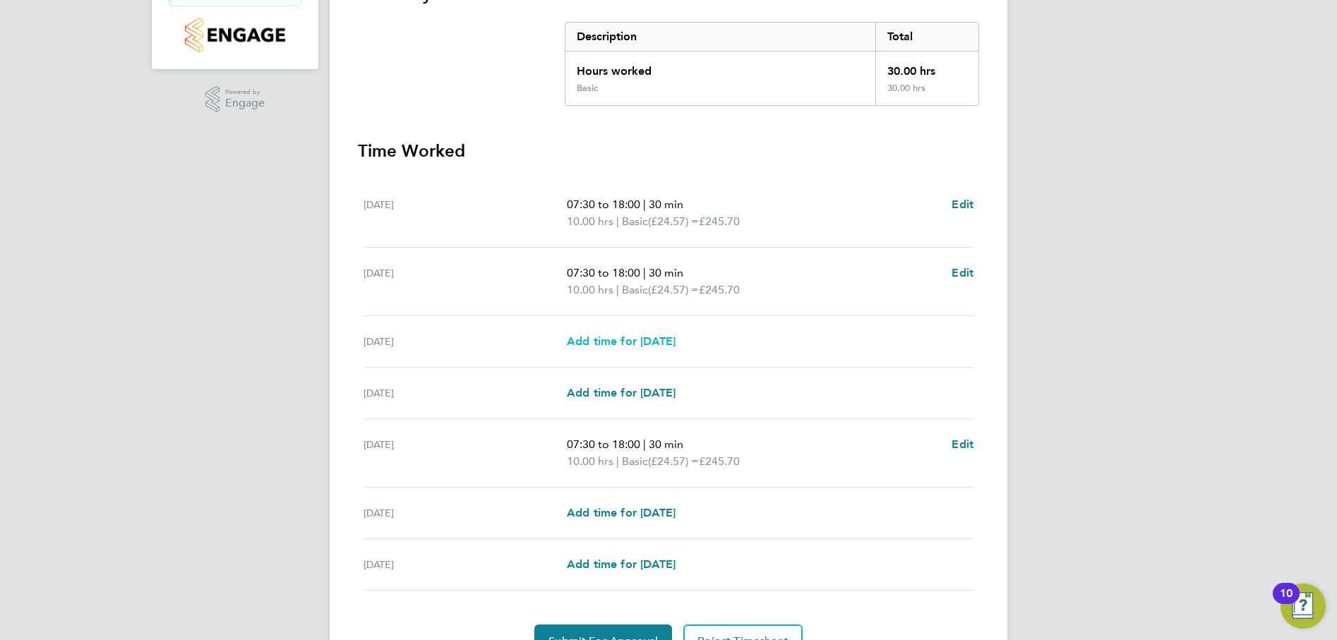
click at [611, 336] on span "Add time for [DATE]" at bounding box center [621, 341] width 109 height 13
select select "30"
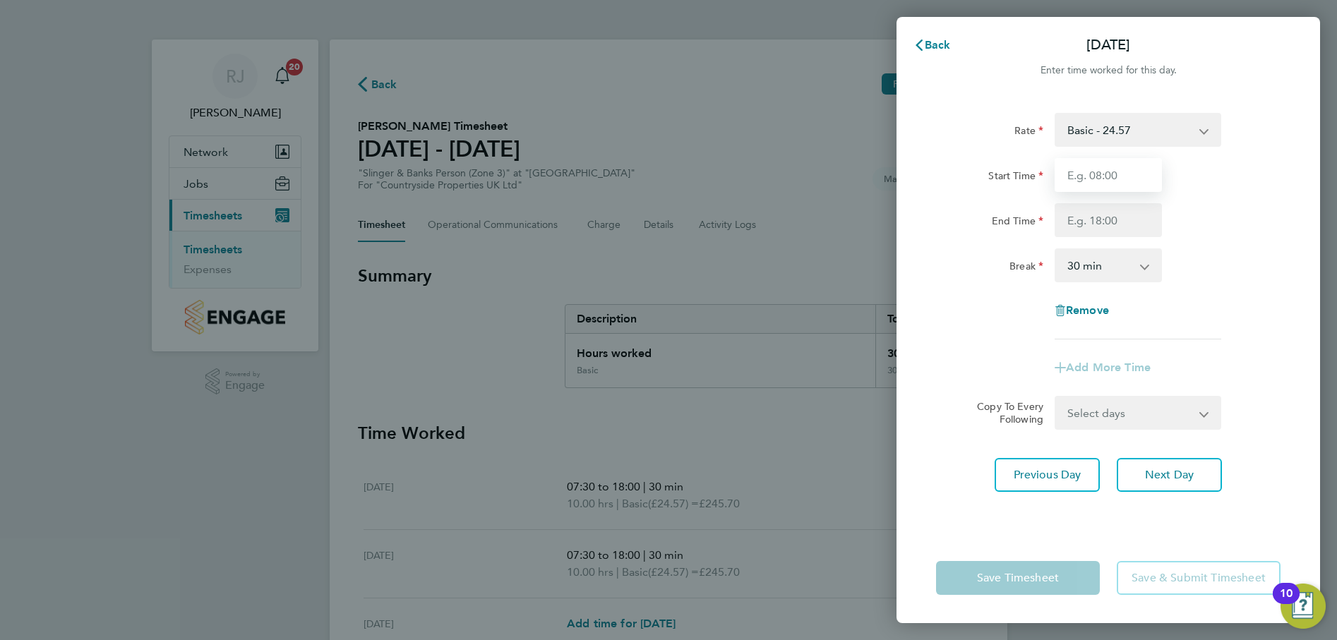
click at [1108, 174] on input "Start Time" at bounding box center [1108, 175] width 107 height 34
type input "07:30"
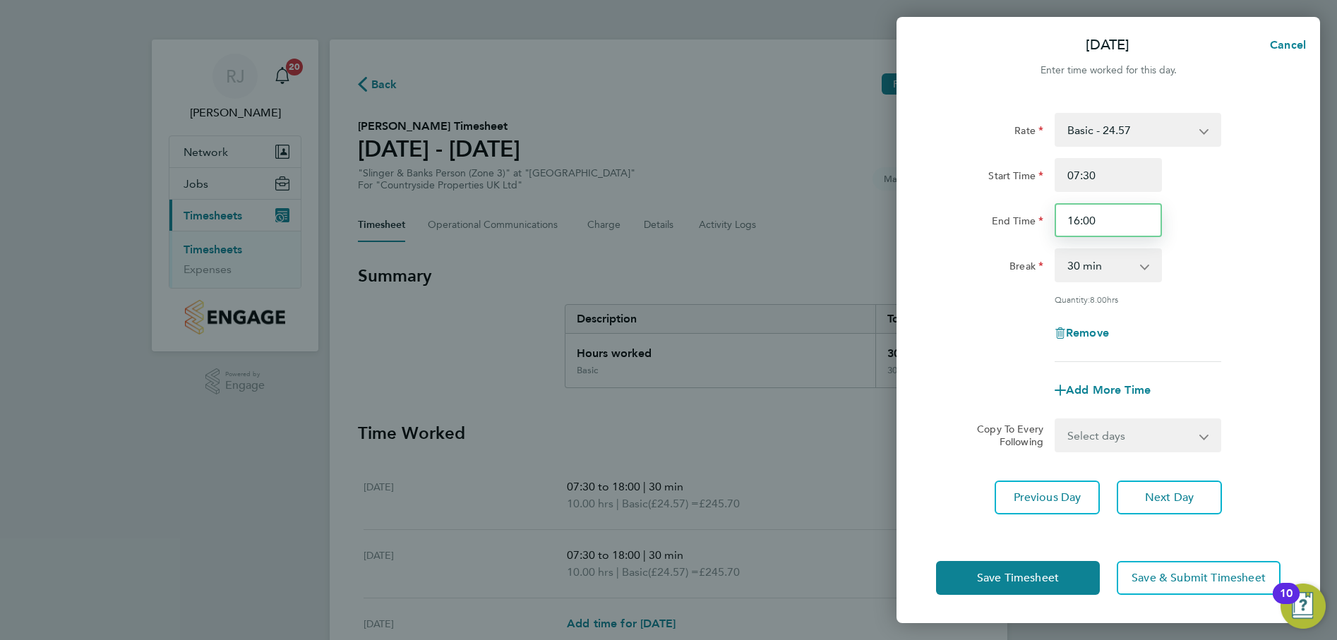
click at [1100, 222] on input "16:00" at bounding box center [1108, 220] width 107 height 34
type input "1"
type input "18:00"
click at [1242, 244] on div "Rate Basic - 24.57 Start Time 07:30 End Time 18:00 Break 0 min 15 min 30 min 45…" at bounding box center [1108, 237] width 344 height 249
click at [1033, 580] on span "Save Timesheet" at bounding box center [1018, 578] width 82 height 14
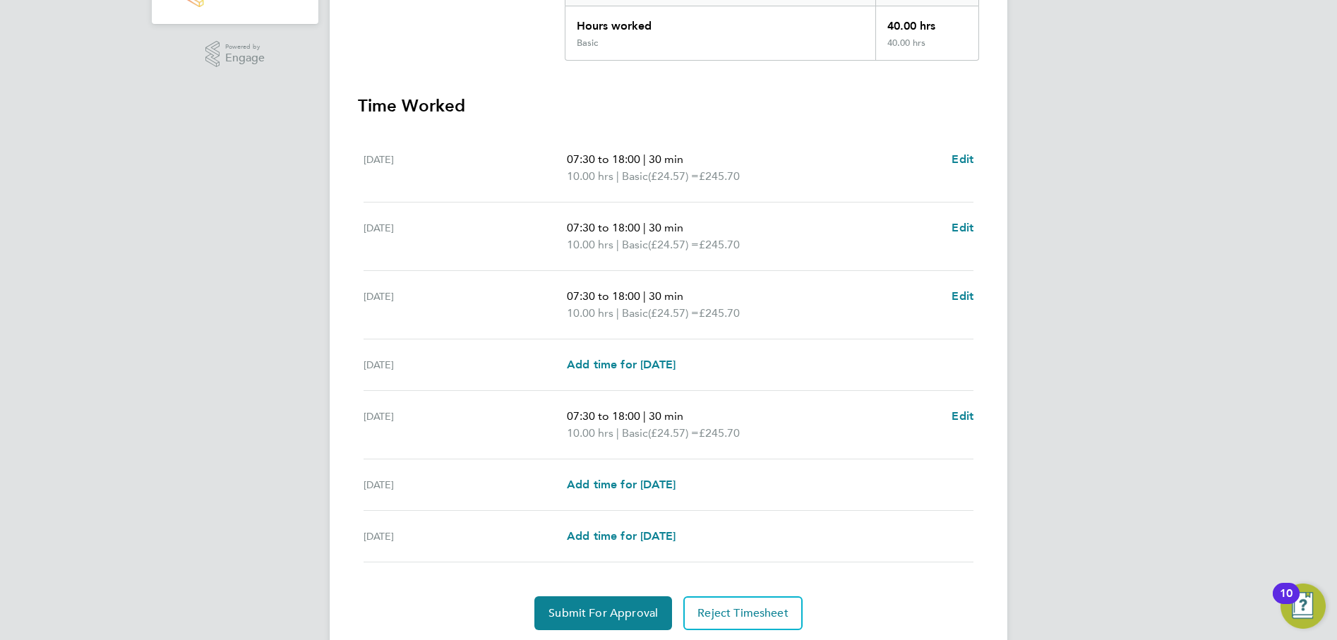
scroll to position [374, 0]
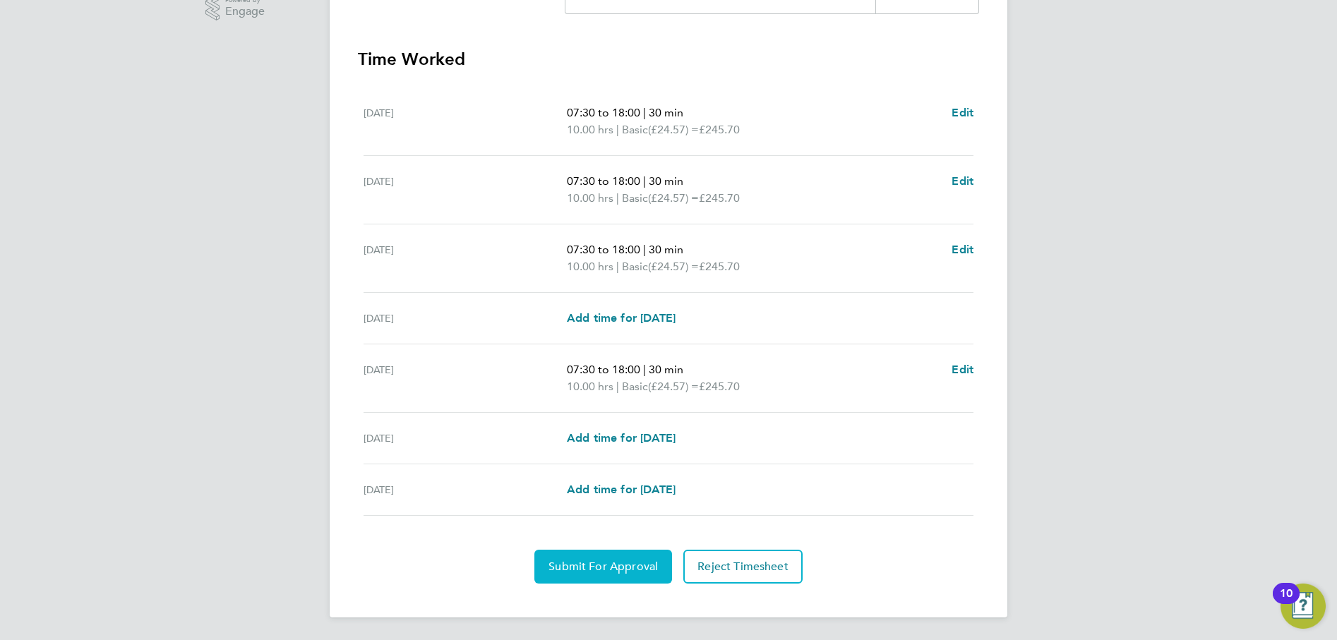
click at [617, 567] on span "Submit For Approval" at bounding box center [602, 567] width 109 height 14
click at [584, 581] on button "Approve Timesheet" at bounding box center [603, 567] width 132 height 34
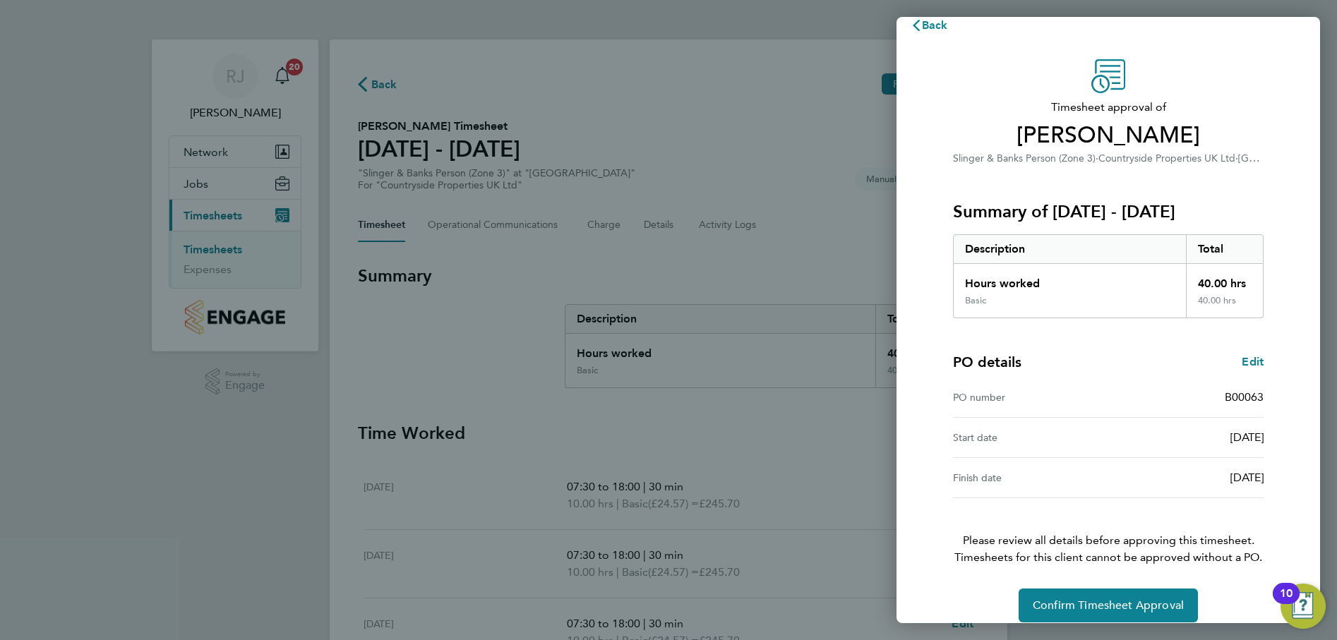
scroll to position [36, 0]
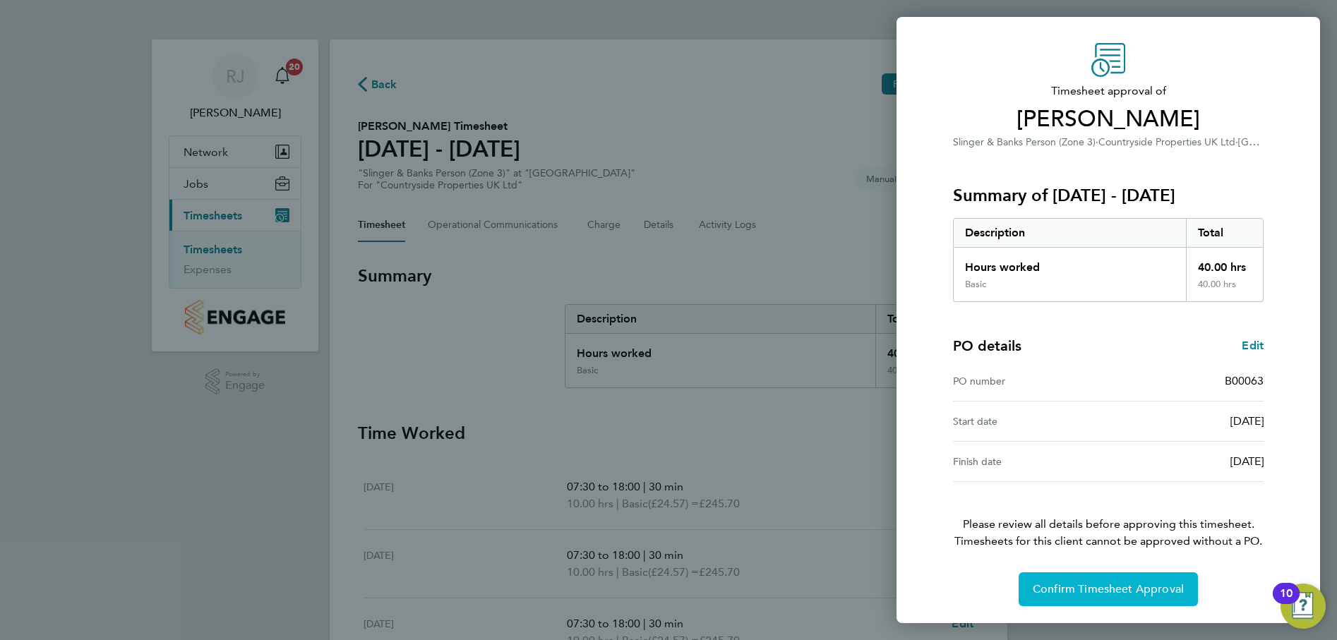
click at [1086, 594] on span "Confirm Timesheet Approval" at bounding box center [1108, 589] width 151 height 14
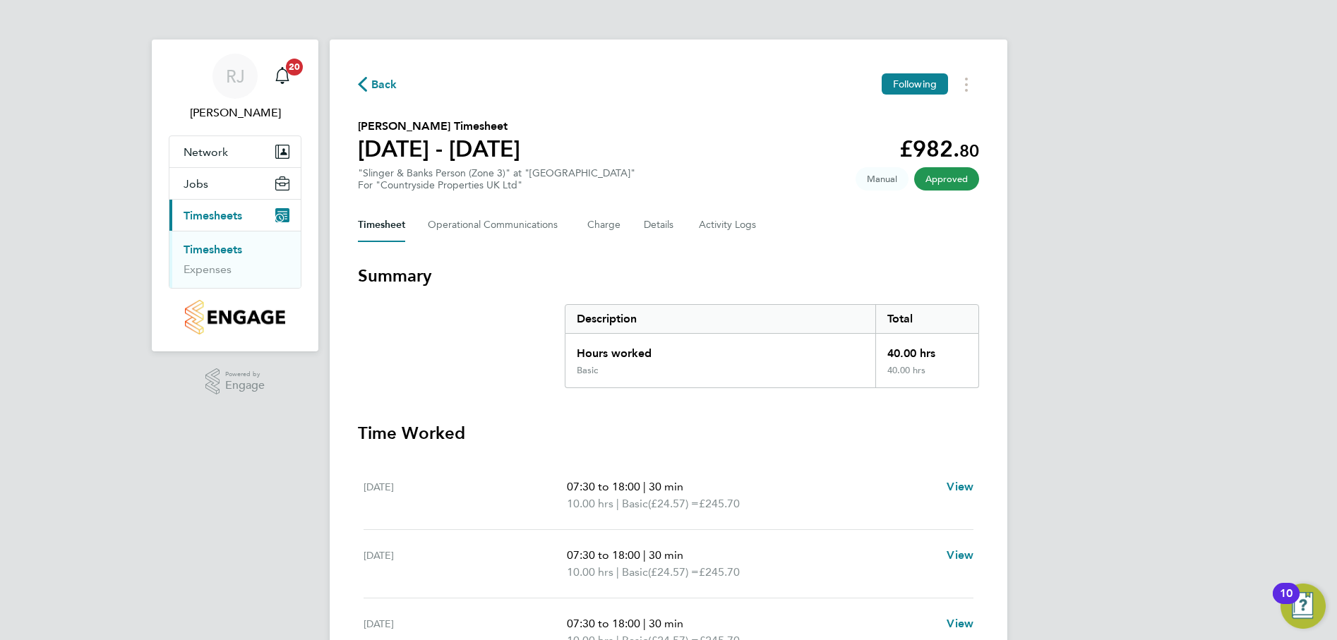
click at [219, 246] on link "Timesheets" at bounding box center [213, 249] width 59 height 13
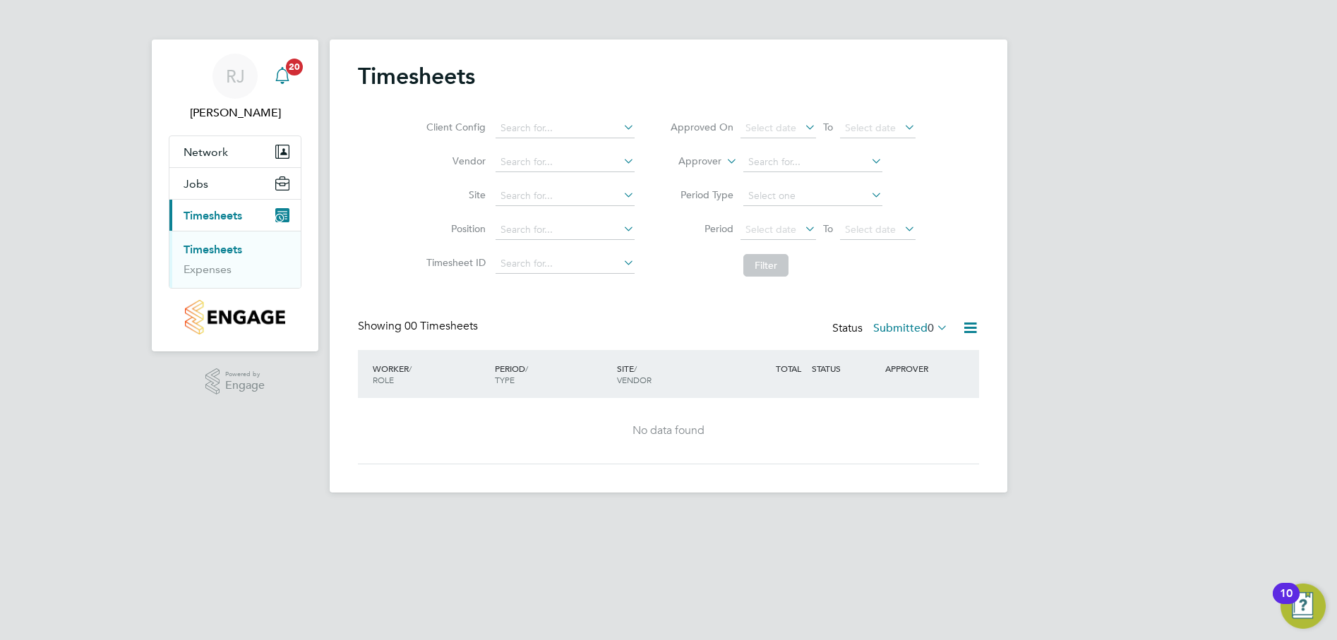
click at [291, 72] on span "20" at bounding box center [294, 67] width 17 height 17
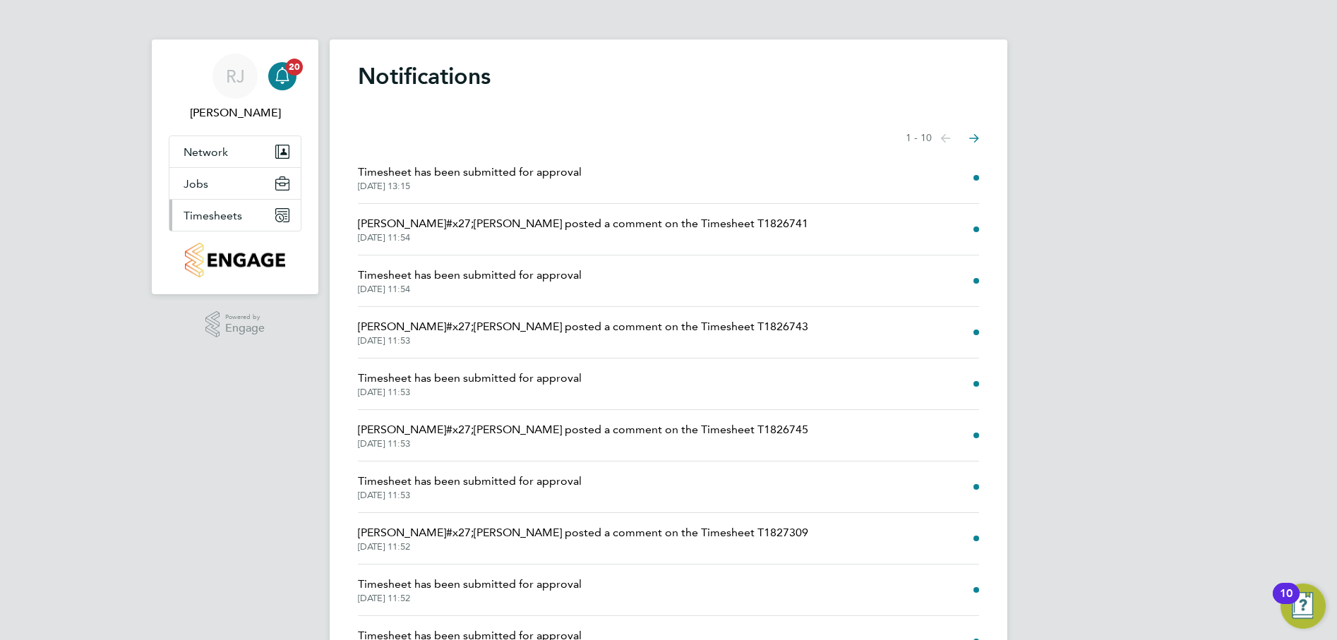
click at [212, 215] on span "Timesheets" at bounding box center [213, 215] width 59 height 13
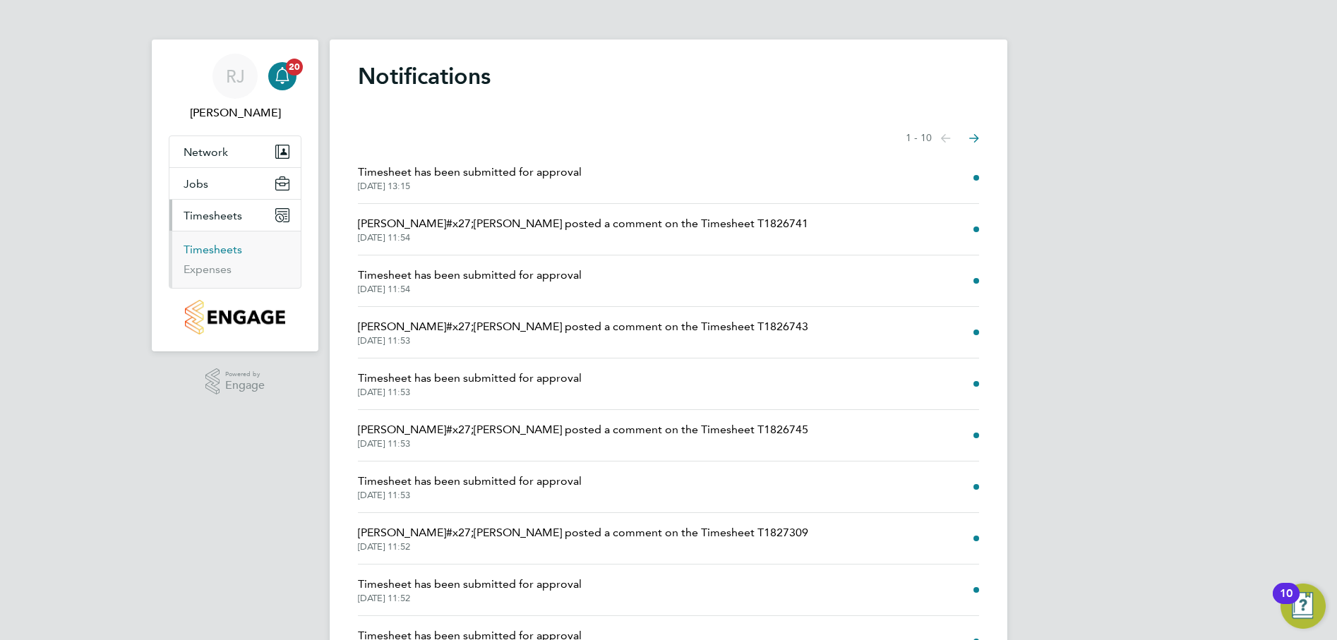
click at [222, 248] on link "Timesheets" at bounding box center [213, 249] width 59 height 13
